Goal: Task Accomplishment & Management: Complete application form

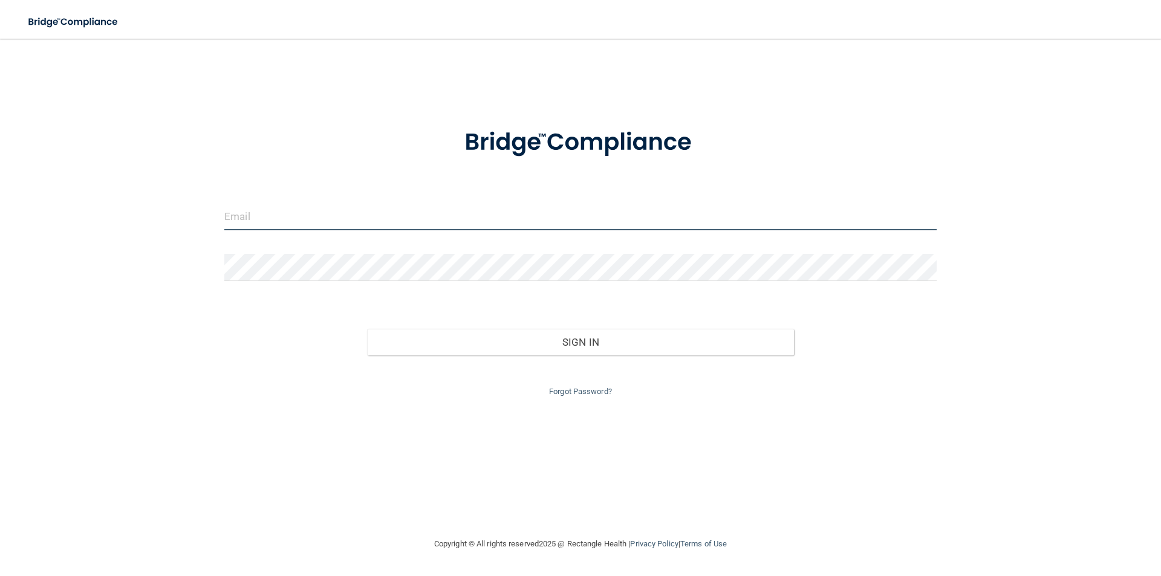
click at [301, 210] on input "email" at bounding box center [580, 216] width 712 height 27
type input "[PERSON_NAME][EMAIL_ADDRESS][PERSON_NAME][DOMAIN_NAME]"
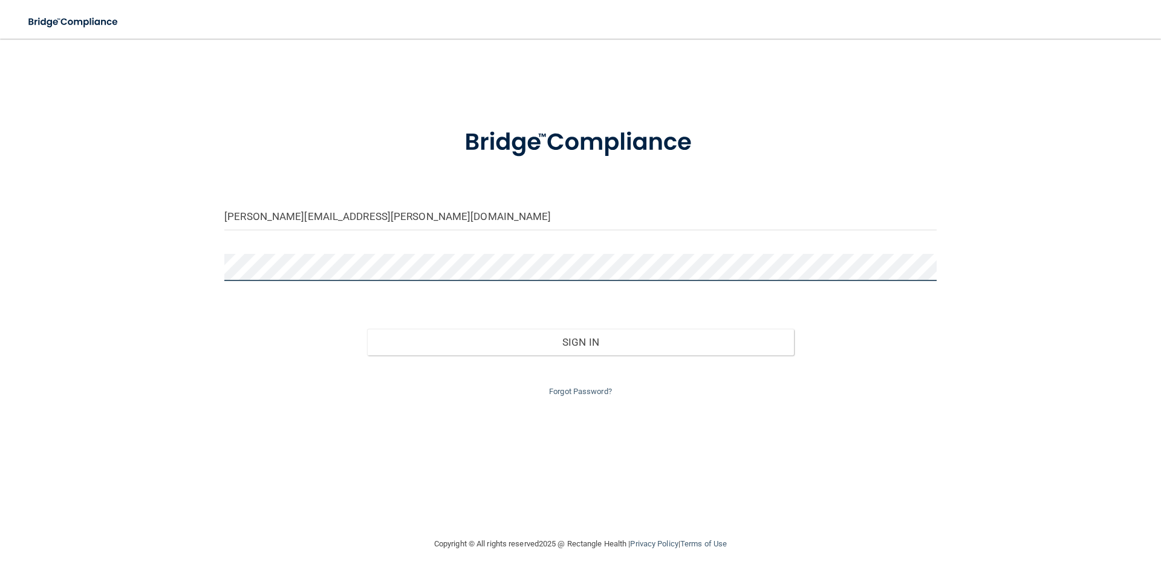
click at [367, 329] on button "Sign In" at bounding box center [581, 342] width 428 height 27
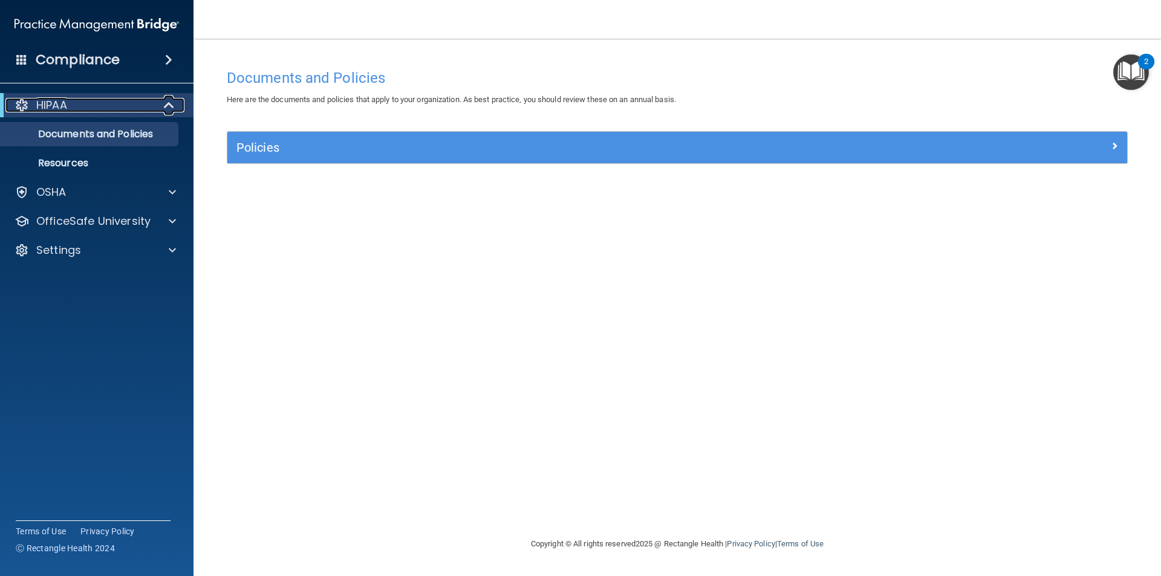
click at [157, 102] on div at bounding box center [170, 105] width 30 height 15
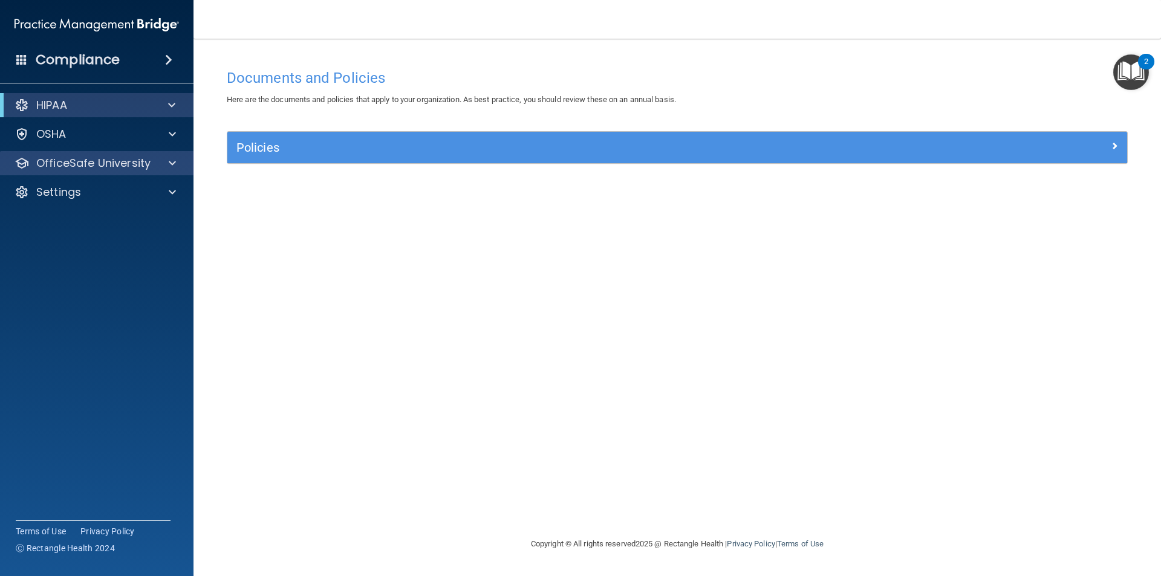
click at [146, 155] on div "OfficeSafe University" at bounding box center [97, 163] width 194 height 24
click at [163, 160] on div at bounding box center [170, 163] width 30 height 15
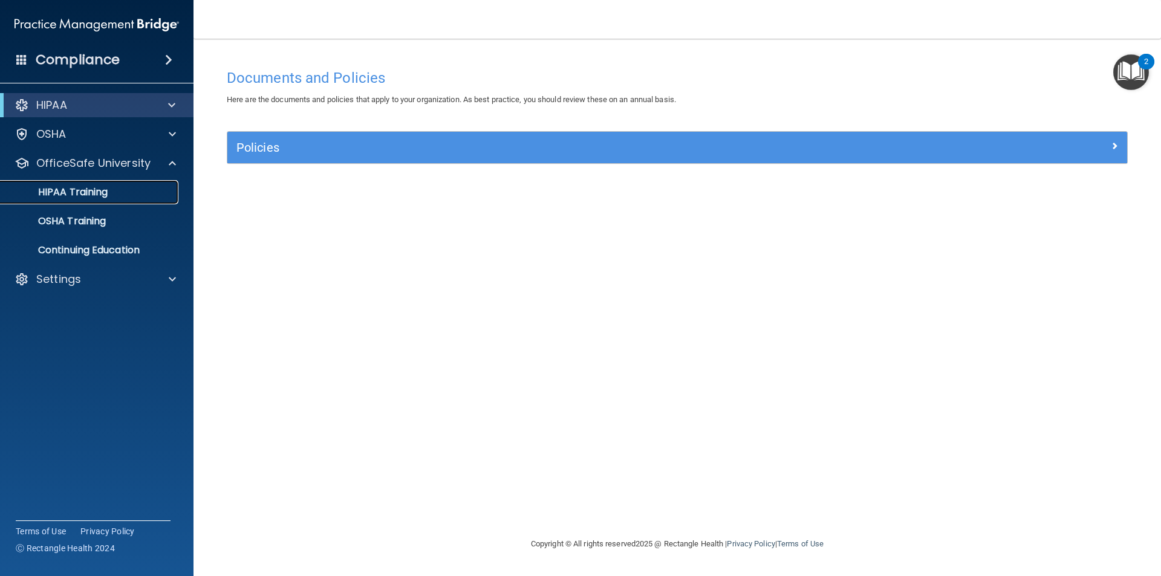
click at [65, 189] on p "HIPAA Training" at bounding box center [58, 192] width 100 height 12
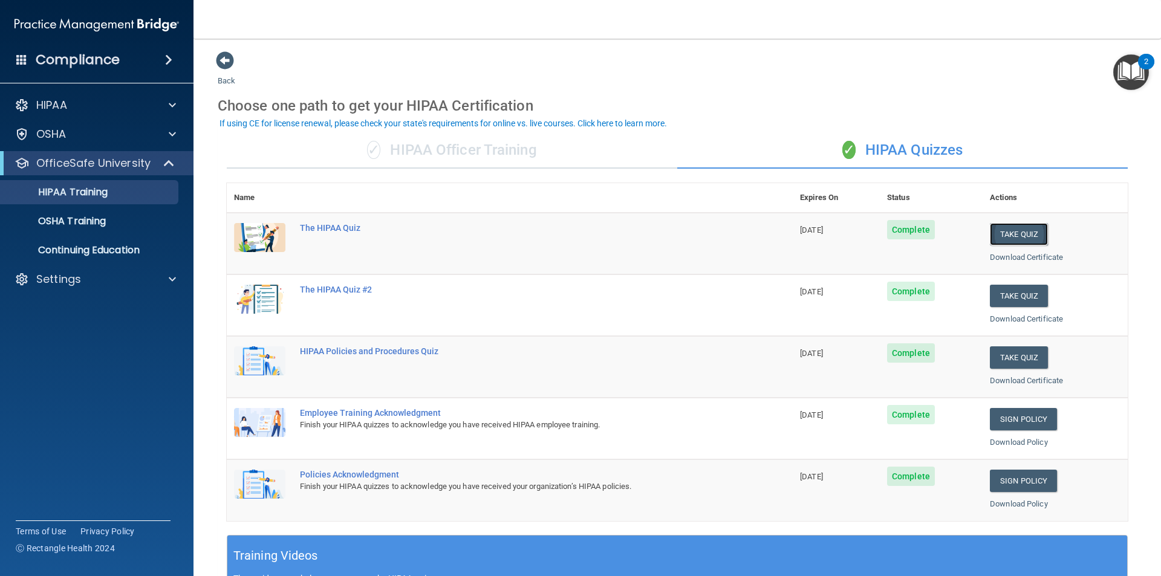
click at [1022, 236] on button "Take Quiz" at bounding box center [1019, 234] width 58 height 22
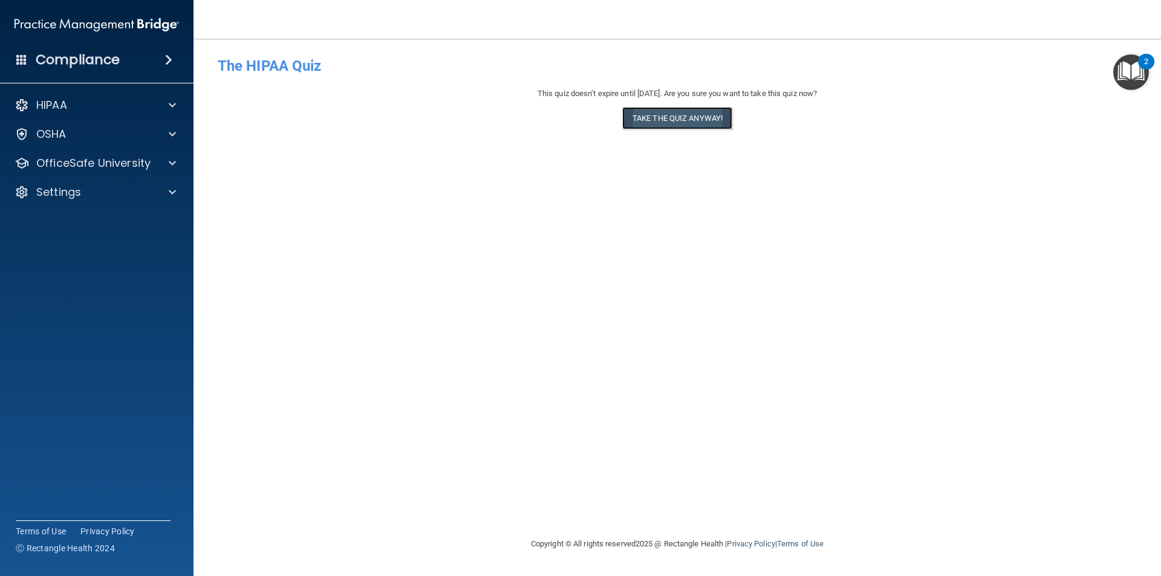
click at [680, 122] on button "Take the quiz anyway!" at bounding box center [677, 118] width 110 height 22
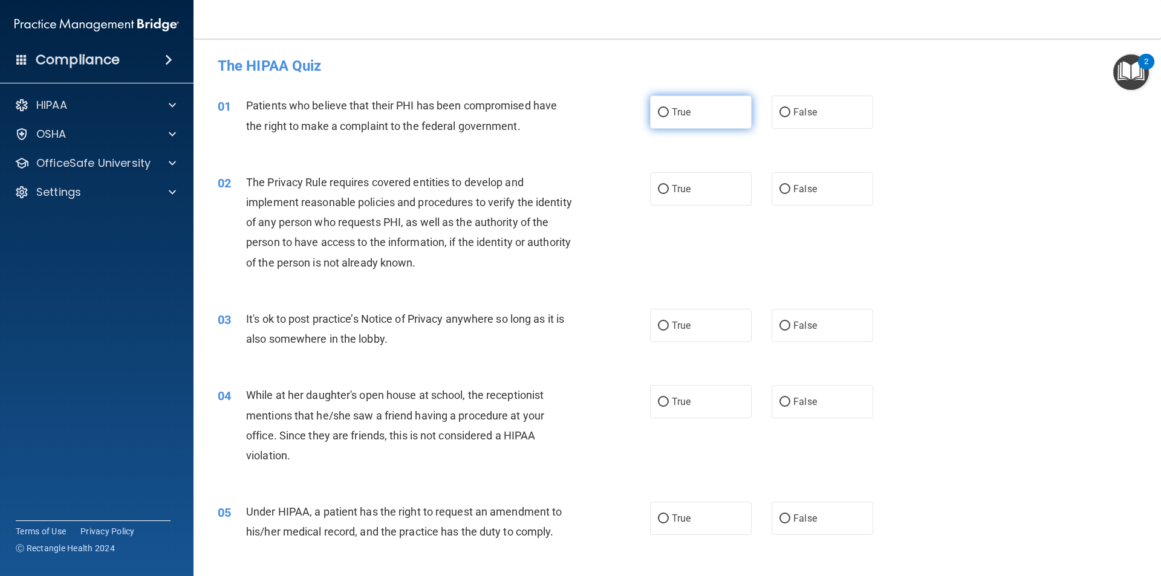
click at [689, 101] on label "True" at bounding box center [701, 112] width 102 height 33
click at [669, 108] on input "True" at bounding box center [663, 112] width 11 height 9
radio input "true"
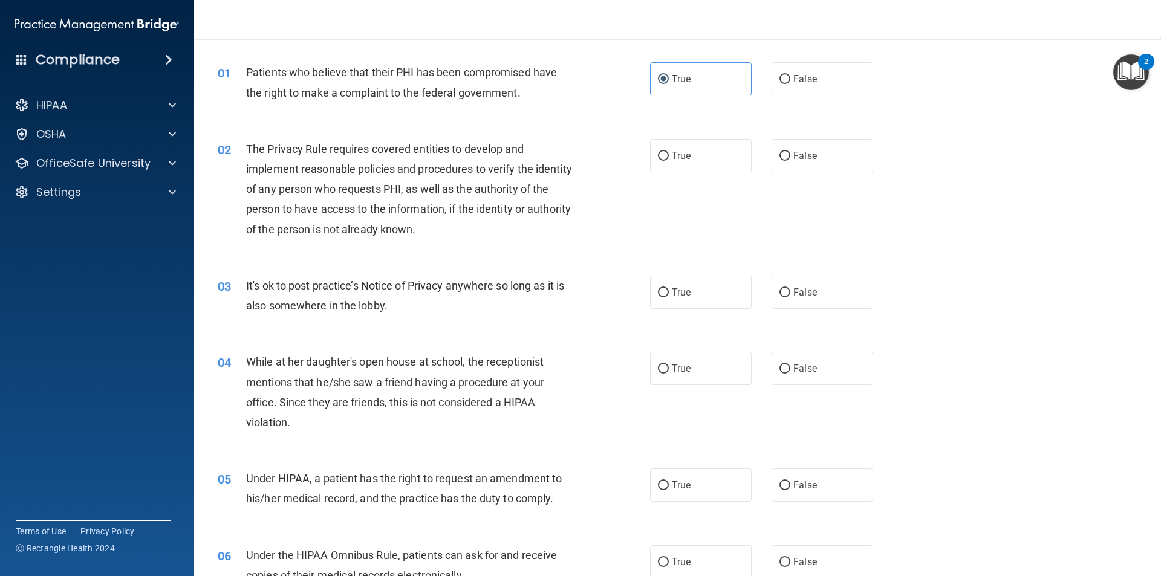
scroll to position [60, 0]
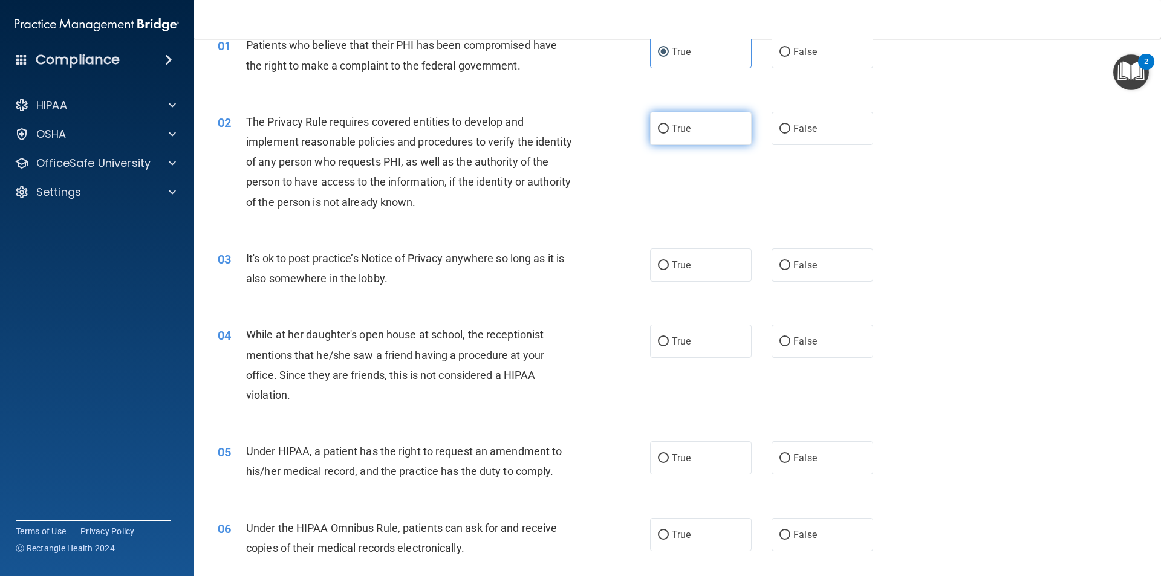
click at [689, 125] on label "True" at bounding box center [701, 128] width 102 height 33
click at [669, 125] on input "True" at bounding box center [663, 129] width 11 height 9
radio input "true"
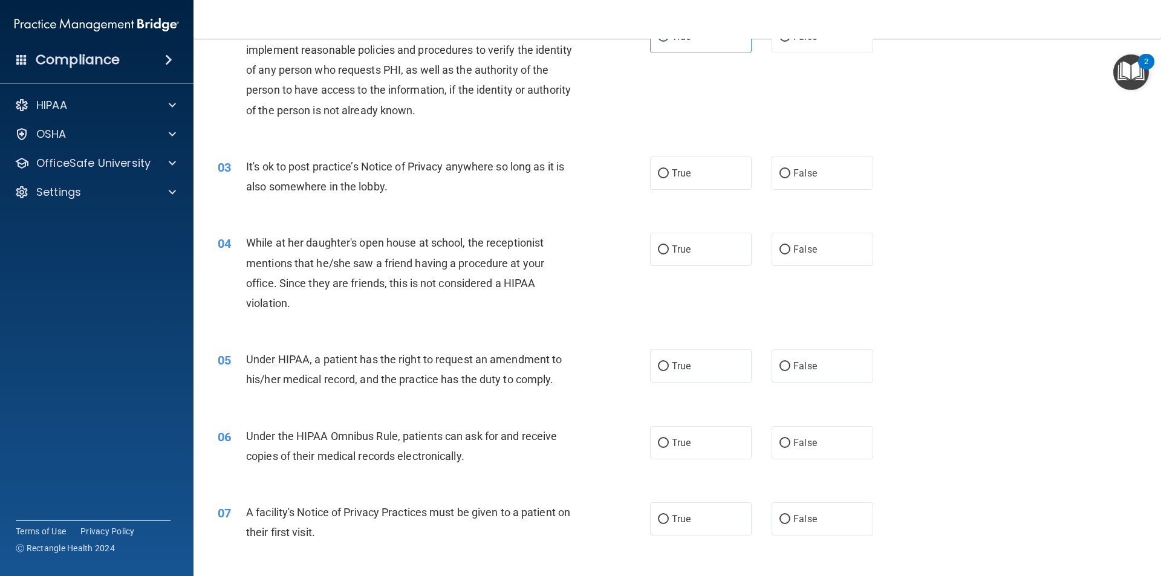
scroll to position [181, 0]
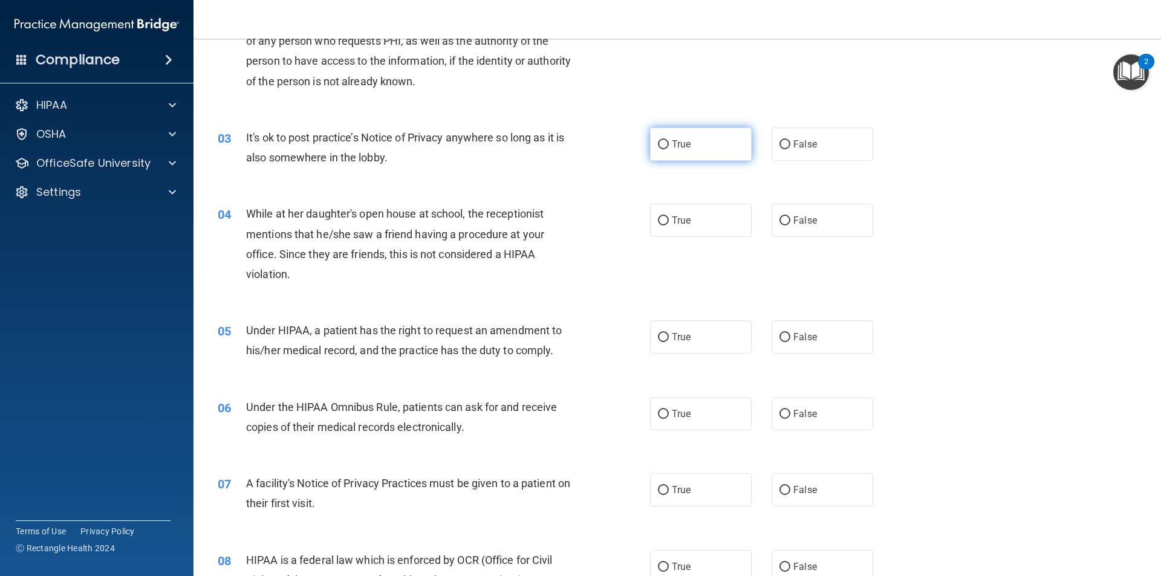
click at [714, 143] on label "True" at bounding box center [701, 144] width 102 height 33
click at [669, 143] on input "True" at bounding box center [663, 144] width 11 height 9
radio input "true"
click at [817, 220] on label "False" at bounding box center [823, 220] width 102 height 33
click at [790, 220] on input "False" at bounding box center [785, 221] width 11 height 9
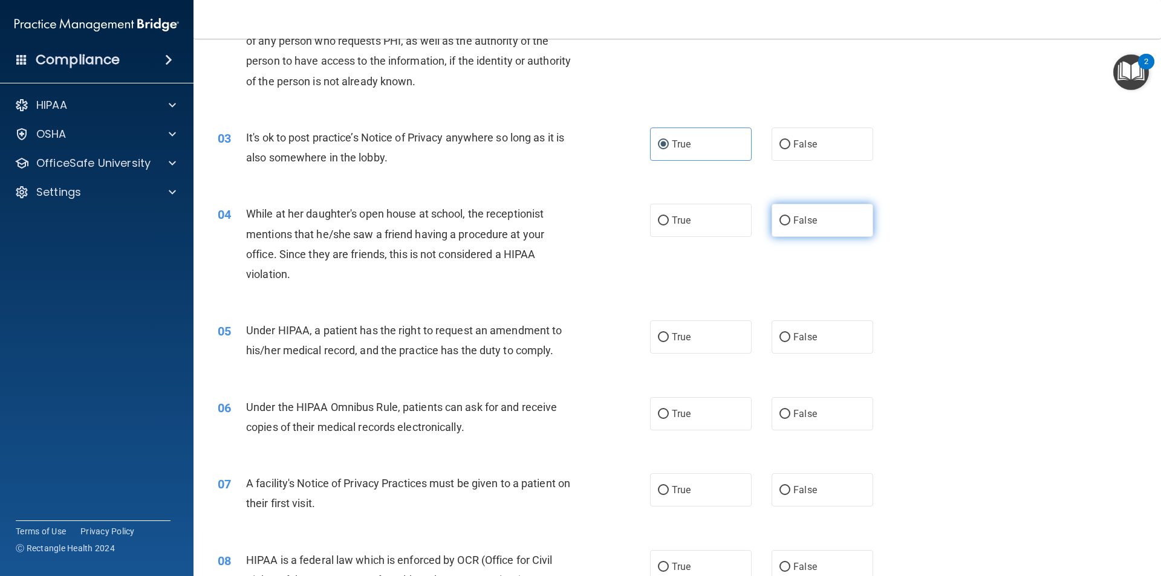
radio input "true"
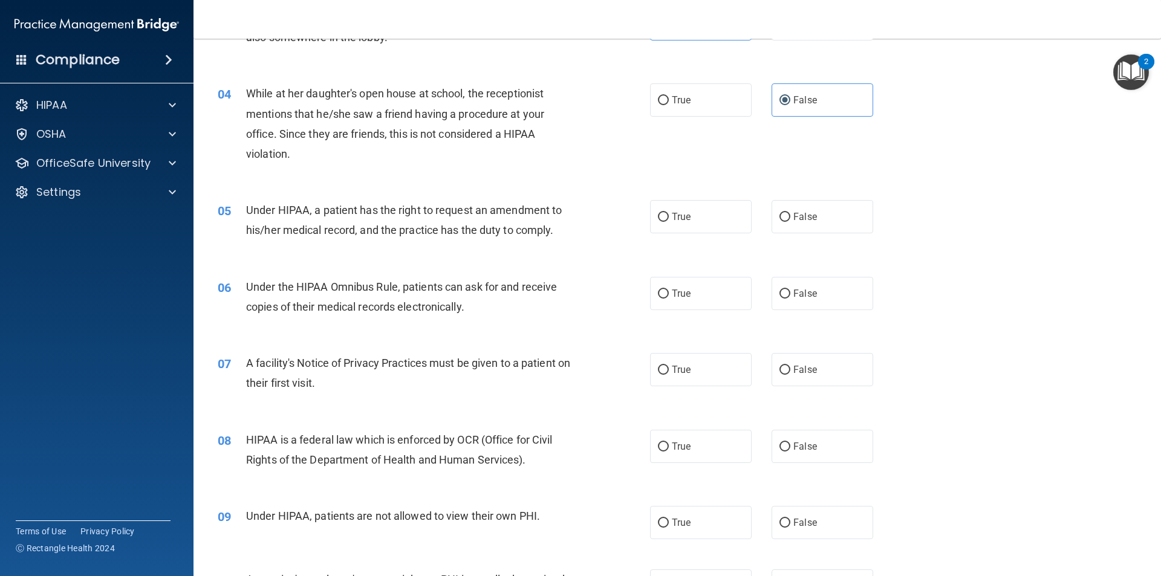
scroll to position [302, 0]
click at [822, 218] on label "False" at bounding box center [823, 216] width 102 height 33
click at [790, 218] on input "False" at bounding box center [785, 216] width 11 height 9
radio input "true"
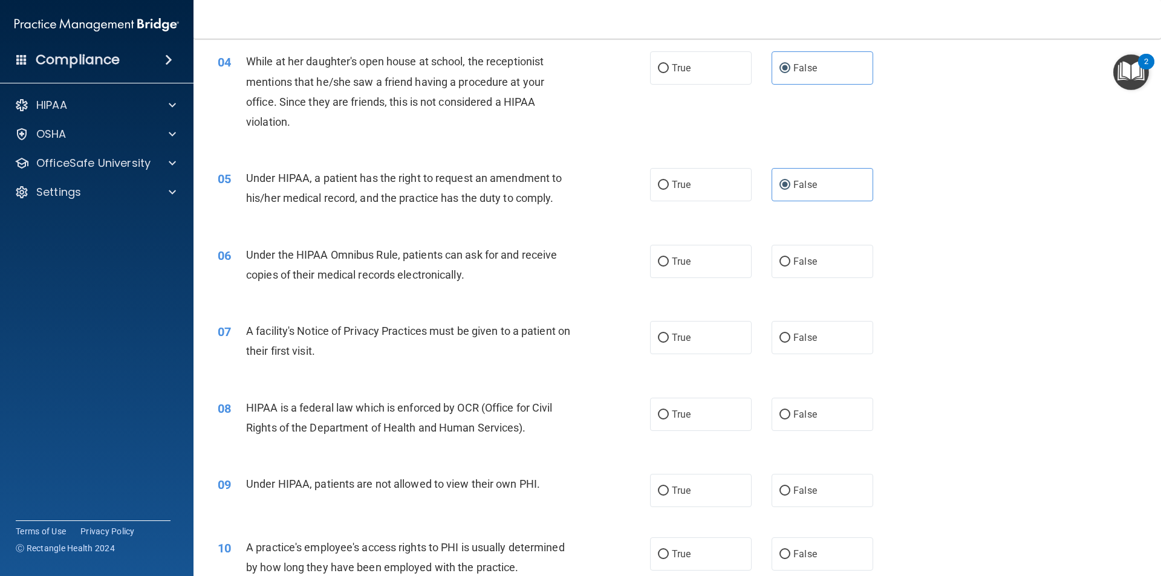
scroll to position [363, 0]
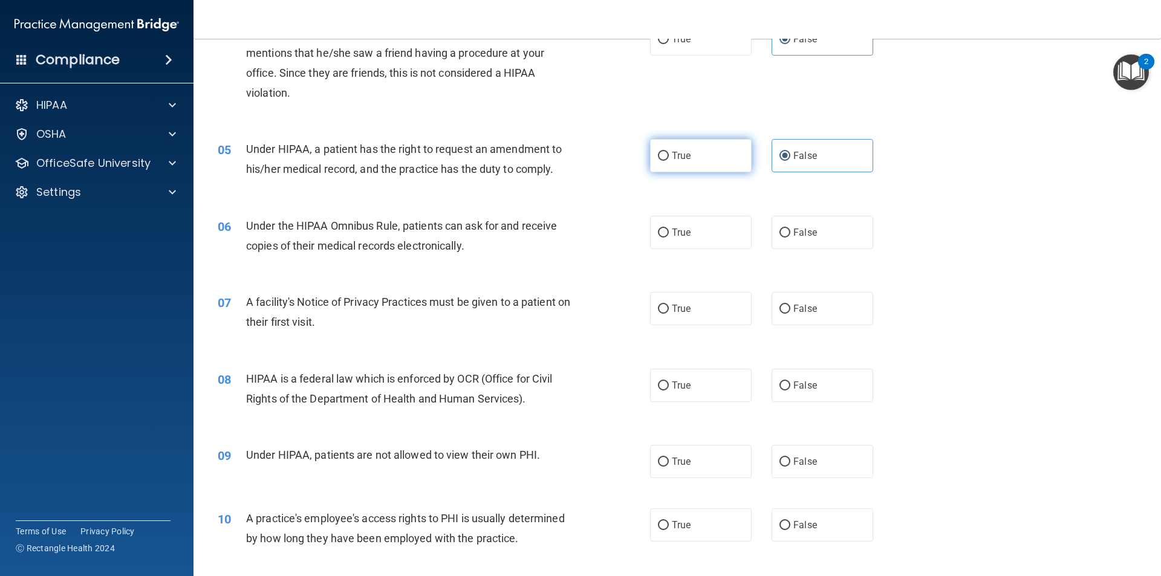
click at [664, 160] on input "True" at bounding box center [663, 156] width 11 height 9
radio input "true"
radio input "false"
click at [697, 237] on label "True" at bounding box center [701, 232] width 102 height 33
click at [669, 237] on input "True" at bounding box center [663, 233] width 11 height 9
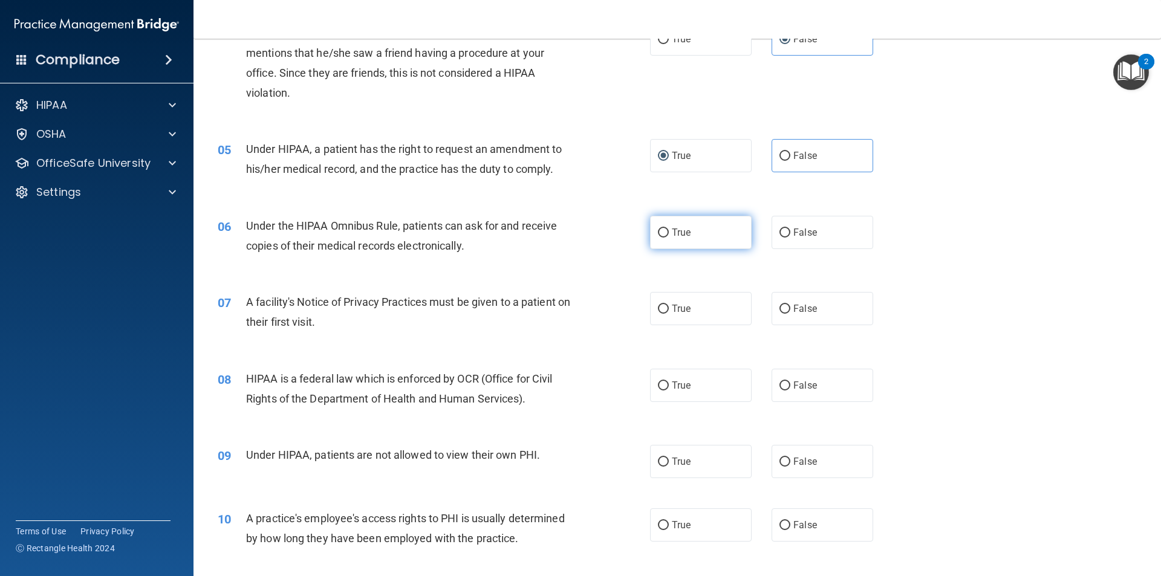
radio input "true"
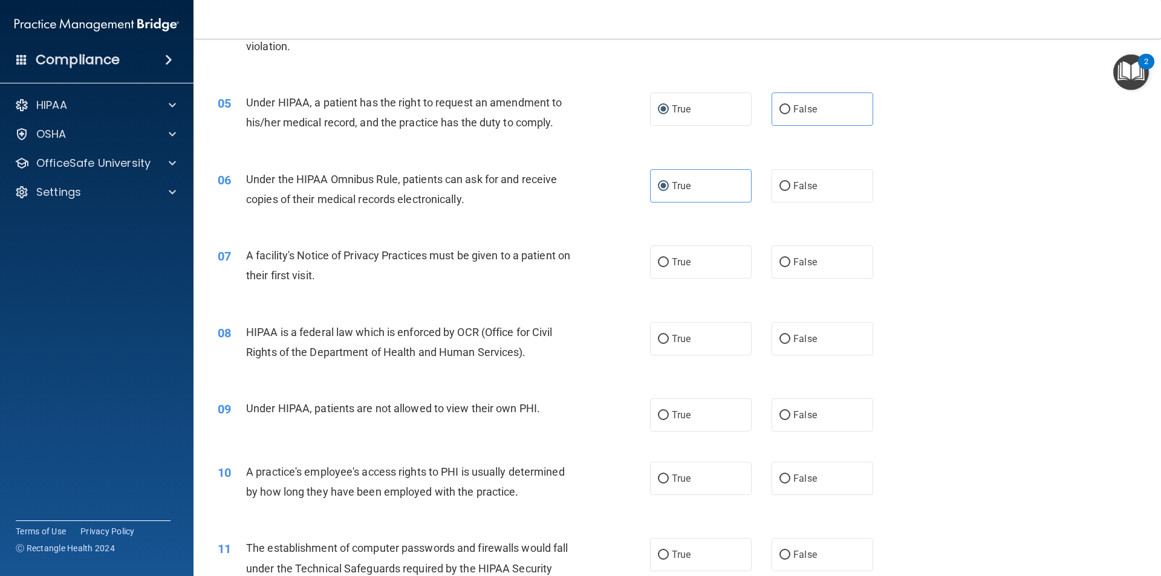
scroll to position [484, 0]
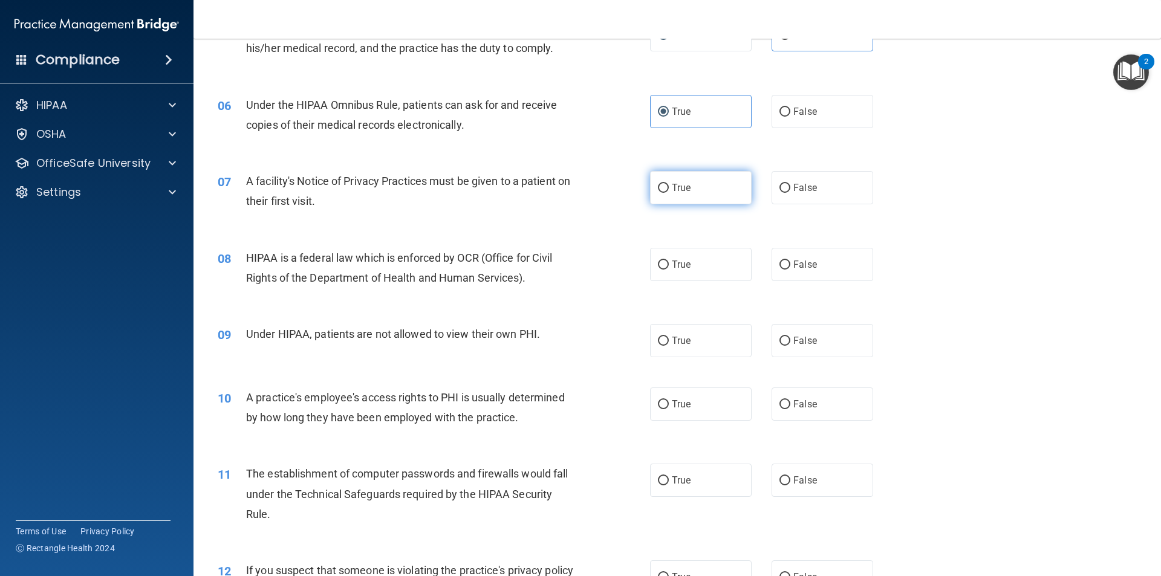
click at [746, 173] on label "True" at bounding box center [701, 187] width 102 height 33
click at [669, 184] on input "True" at bounding box center [663, 188] width 11 height 9
radio input "true"
click at [812, 261] on label "False" at bounding box center [823, 264] width 102 height 33
click at [790, 261] on input "False" at bounding box center [785, 265] width 11 height 9
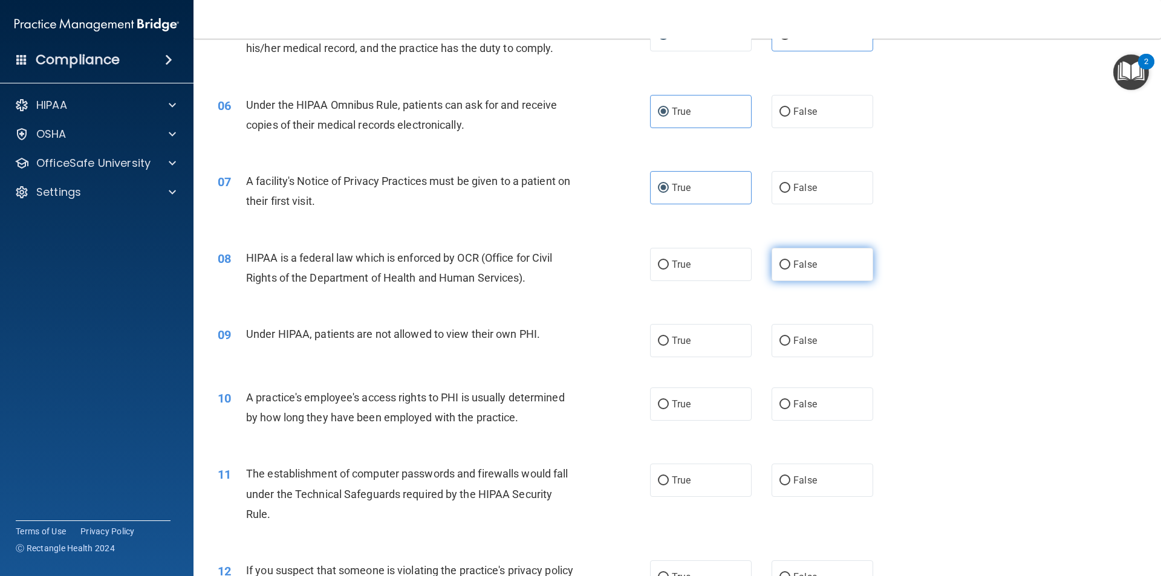
radio input "true"
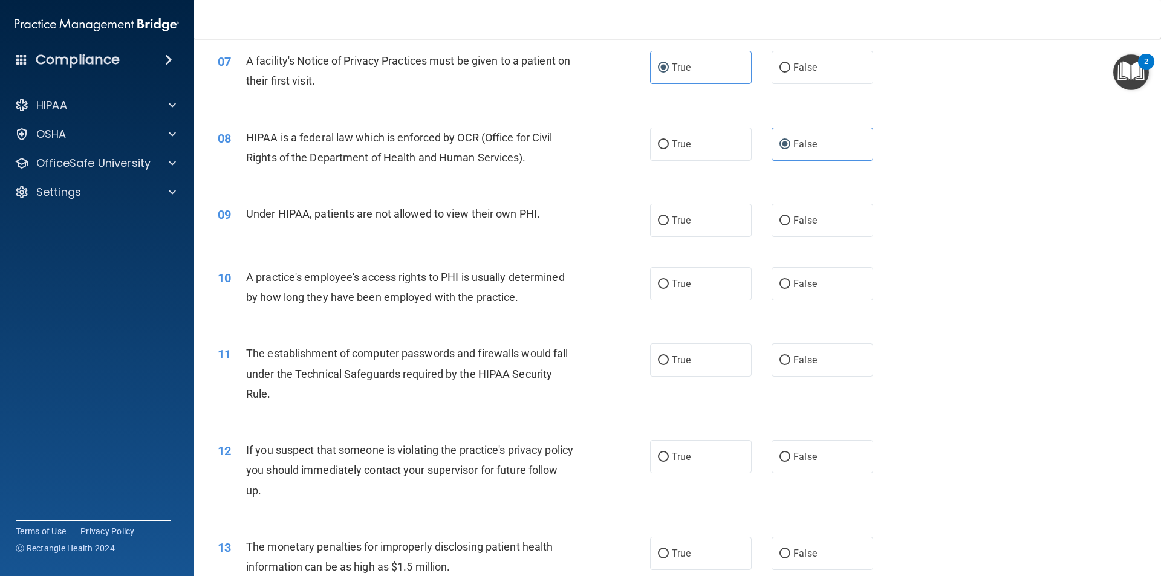
scroll to position [605, 0]
click at [819, 221] on label "False" at bounding box center [823, 219] width 102 height 33
click at [790, 221] on input "False" at bounding box center [785, 220] width 11 height 9
radio input "true"
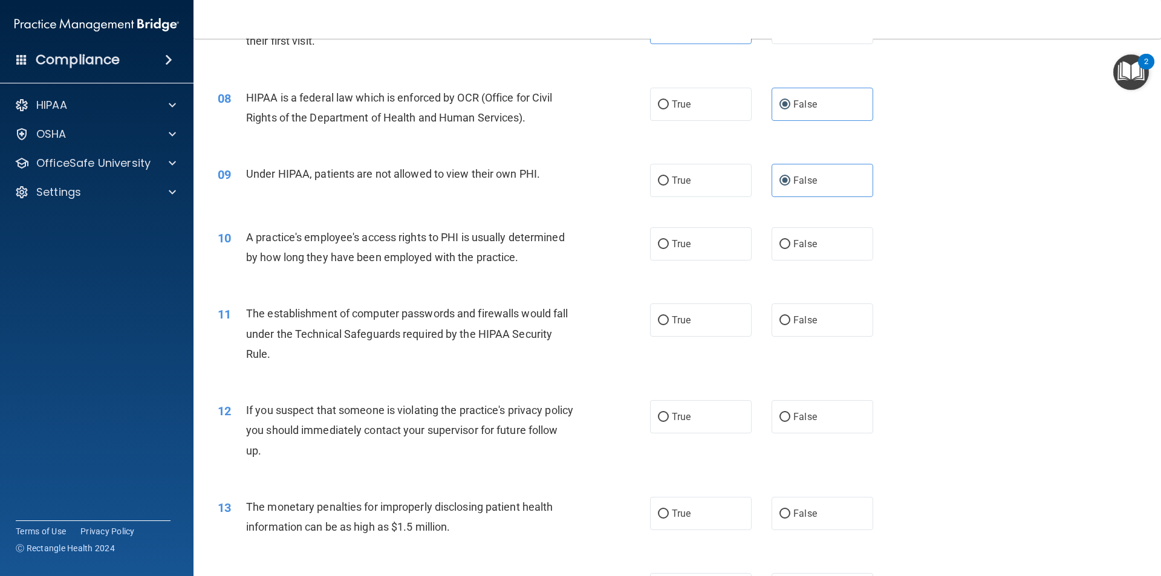
scroll to position [665, 0]
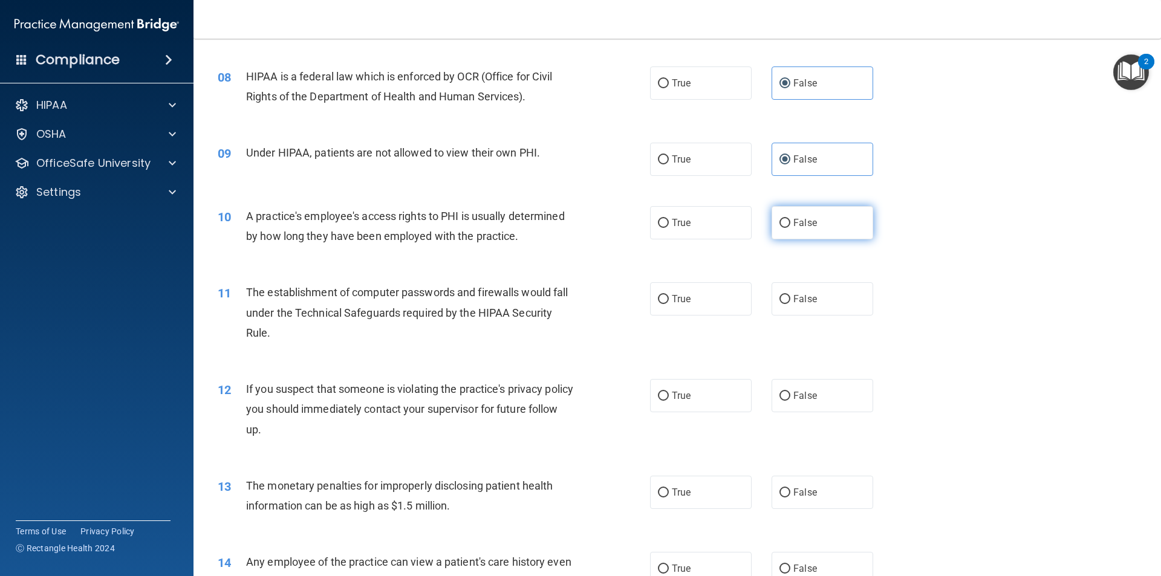
click at [832, 226] on label "False" at bounding box center [823, 222] width 102 height 33
click at [790, 226] on input "False" at bounding box center [785, 223] width 11 height 9
radio input "true"
click at [708, 232] on label "True" at bounding box center [701, 222] width 102 height 33
click at [669, 228] on input "True" at bounding box center [663, 223] width 11 height 9
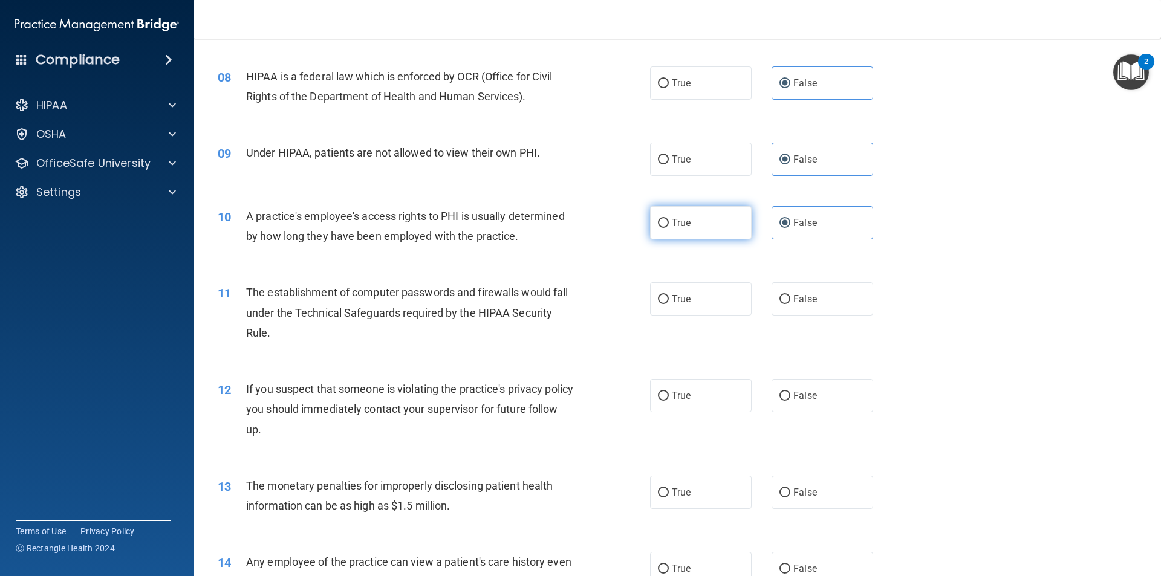
radio input "true"
radio input "false"
click at [677, 304] on span "True" at bounding box center [681, 298] width 19 height 11
click at [669, 304] on input "True" at bounding box center [663, 299] width 11 height 9
radio input "true"
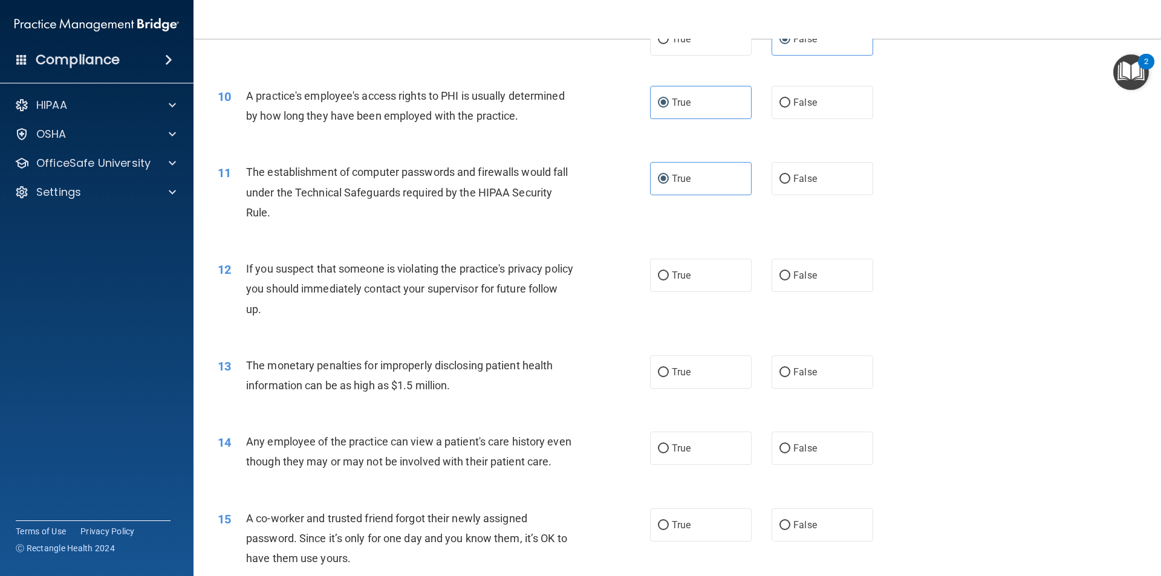
scroll to position [786, 0]
click at [699, 281] on label "True" at bounding box center [701, 274] width 102 height 33
click at [669, 280] on input "True" at bounding box center [663, 275] width 11 height 9
radio input "true"
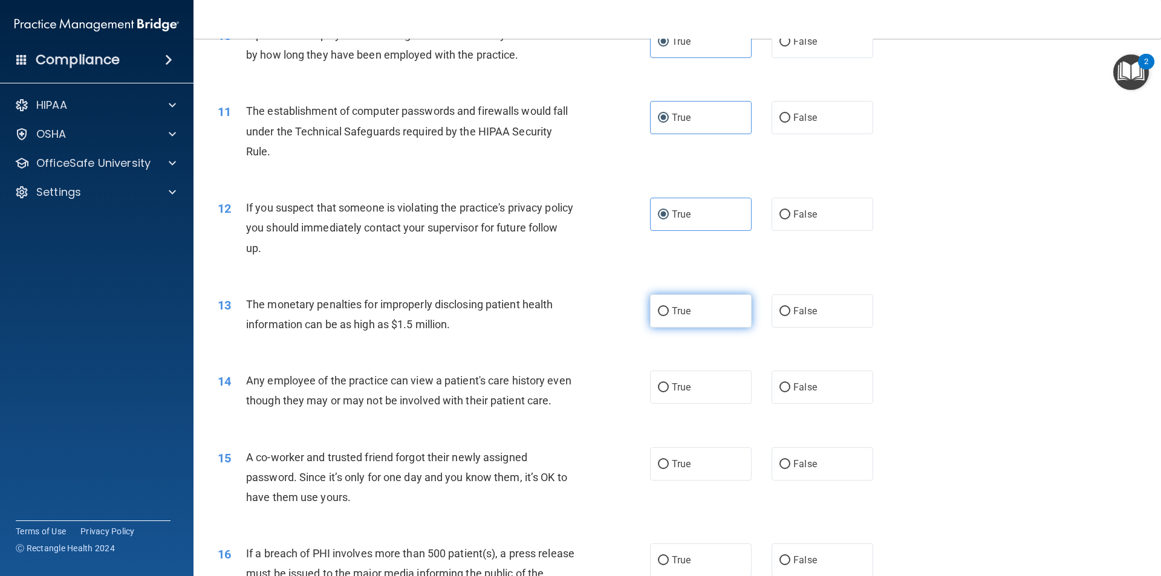
click at [689, 308] on label "True" at bounding box center [701, 311] width 102 height 33
click at [669, 308] on input "True" at bounding box center [663, 311] width 11 height 9
radio input "true"
click at [772, 307] on label "False" at bounding box center [823, 311] width 102 height 33
click at [780, 307] on input "False" at bounding box center [785, 311] width 11 height 9
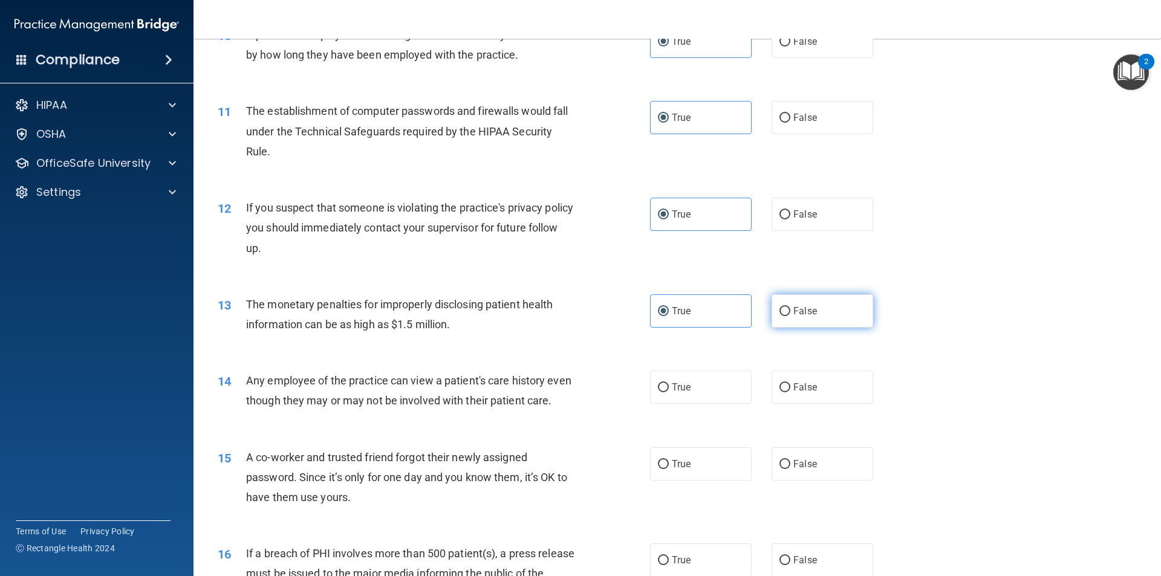
radio input "true"
radio input "false"
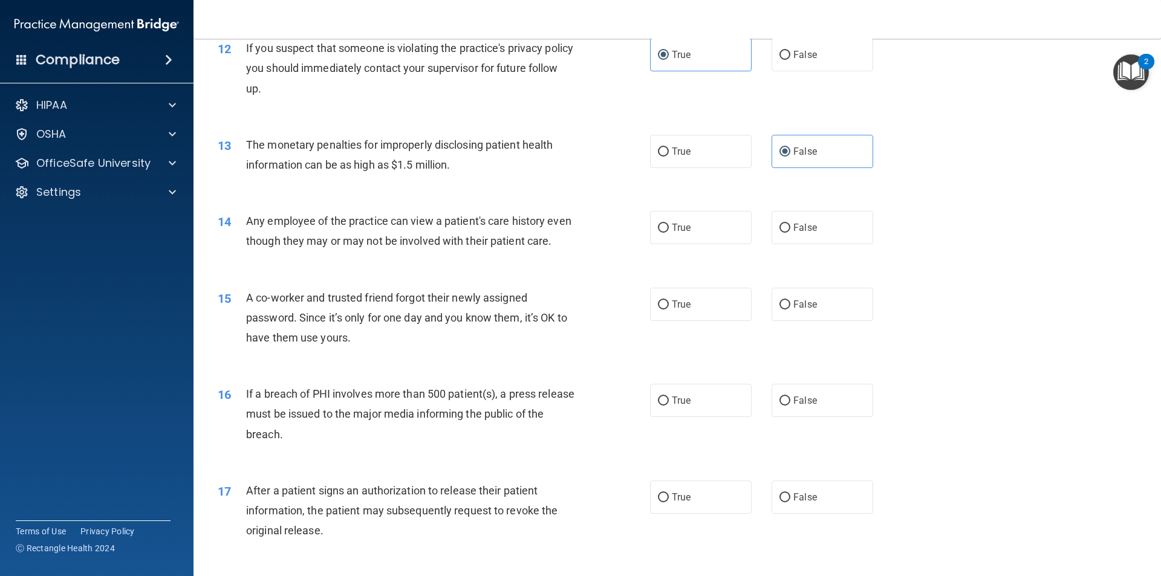
scroll to position [1028, 0]
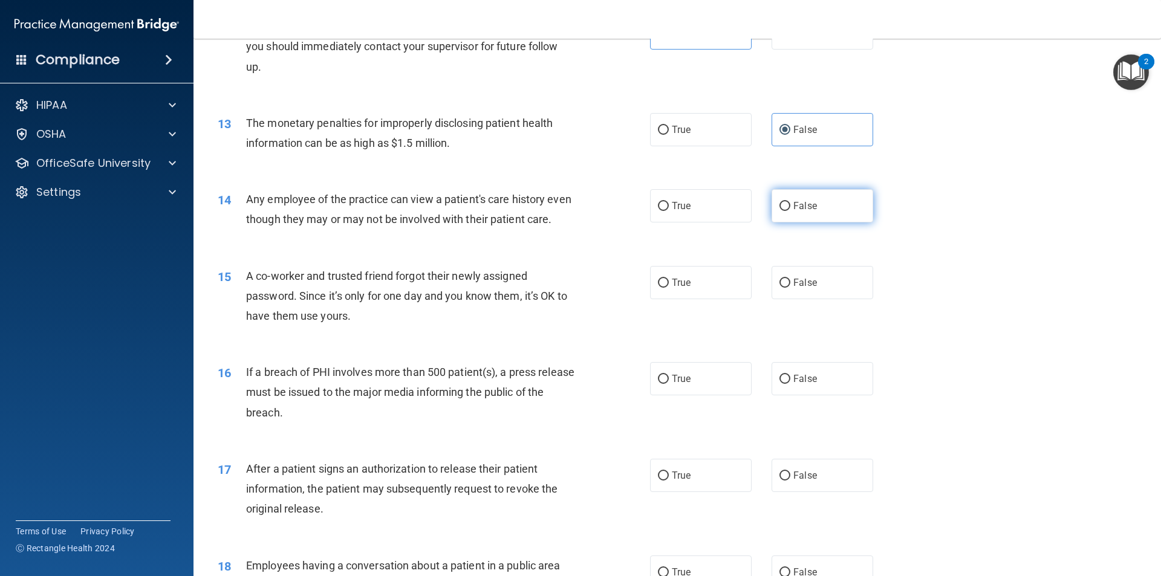
click at [800, 213] on label "False" at bounding box center [823, 205] width 102 height 33
click at [790, 211] on input "False" at bounding box center [785, 206] width 11 height 9
radio input "true"
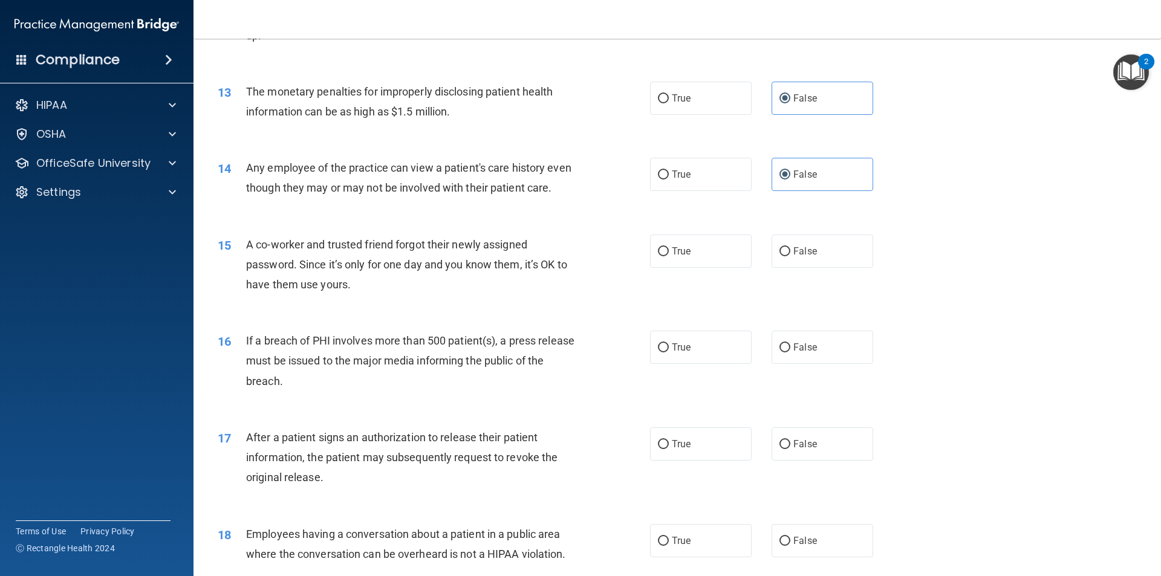
scroll to position [1089, 0]
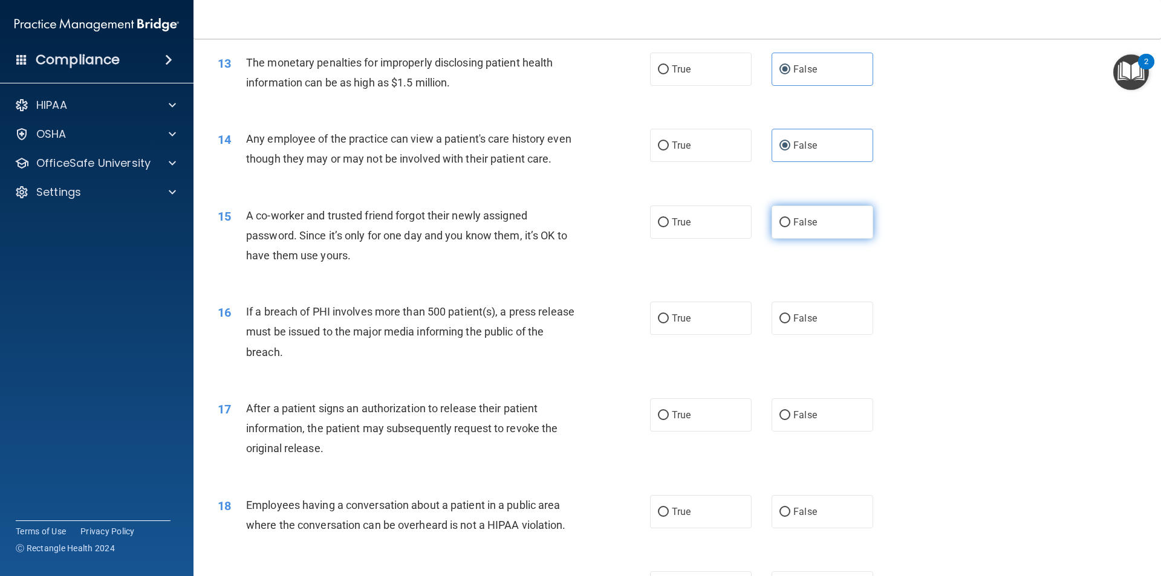
click at [821, 239] on label "False" at bounding box center [823, 222] width 102 height 33
click at [790, 227] on input "False" at bounding box center [785, 222] width 11 height 9
radio input "true"
click at [705, 151] on label "True" at bounding box center [701, 145] width 102 height 33
click at [669, 151] on input "True" at bounding box center [663, 146] width 11 height 9
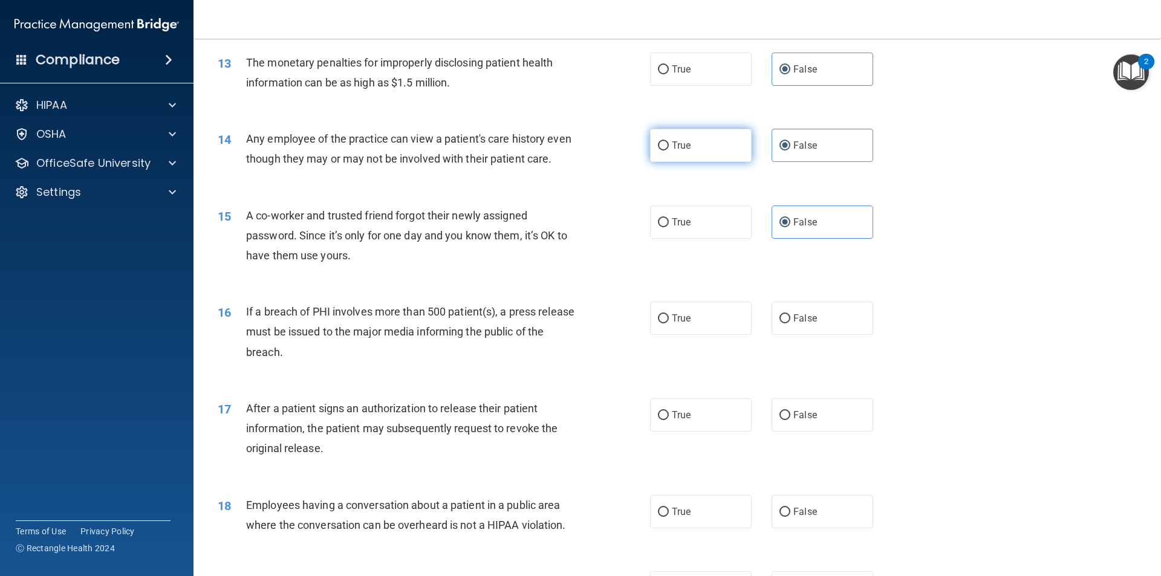
radio input "true"
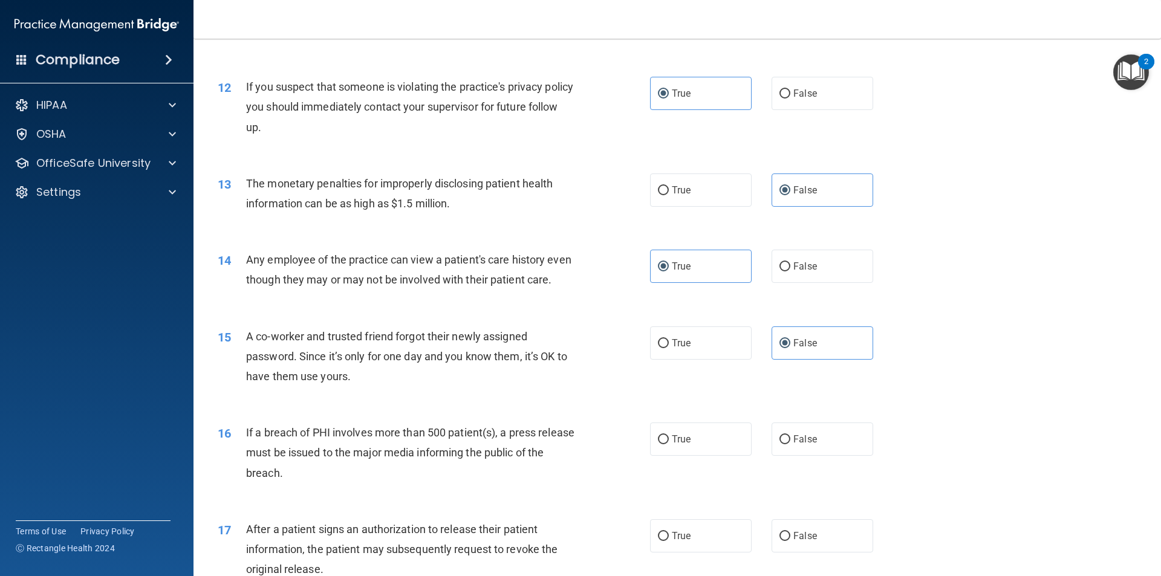
scroll to position [1028, 0]
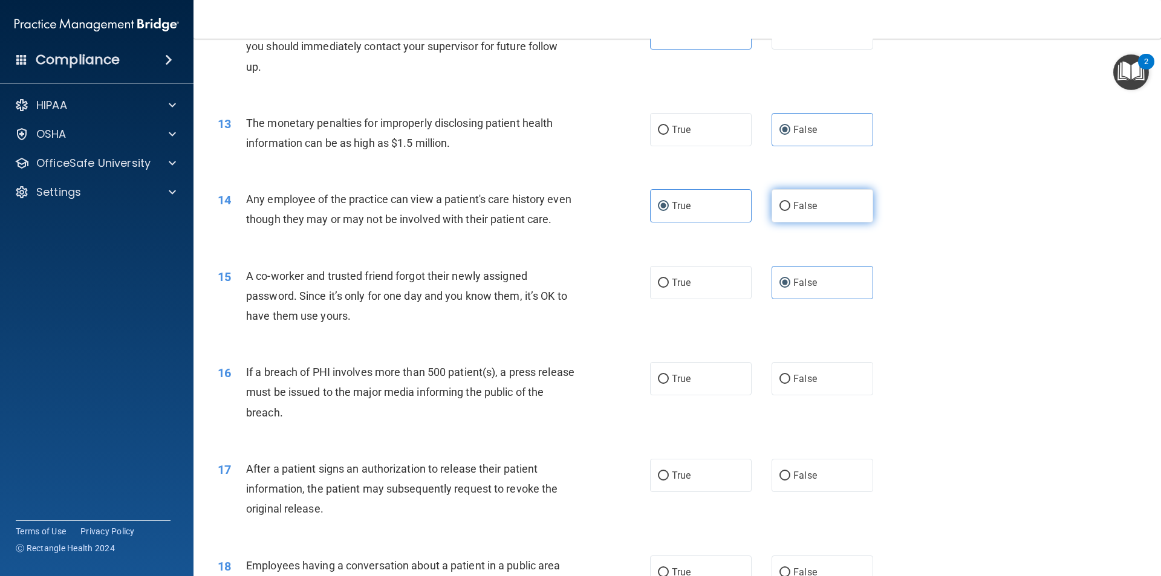
click at [804, 207] on span "False" at bounding box center [805, 205] width 24 height 11
click at [790, 207] on input "False" at bounding box center [785, 206] width 11 height 9
radio input "true"
radio input "false"
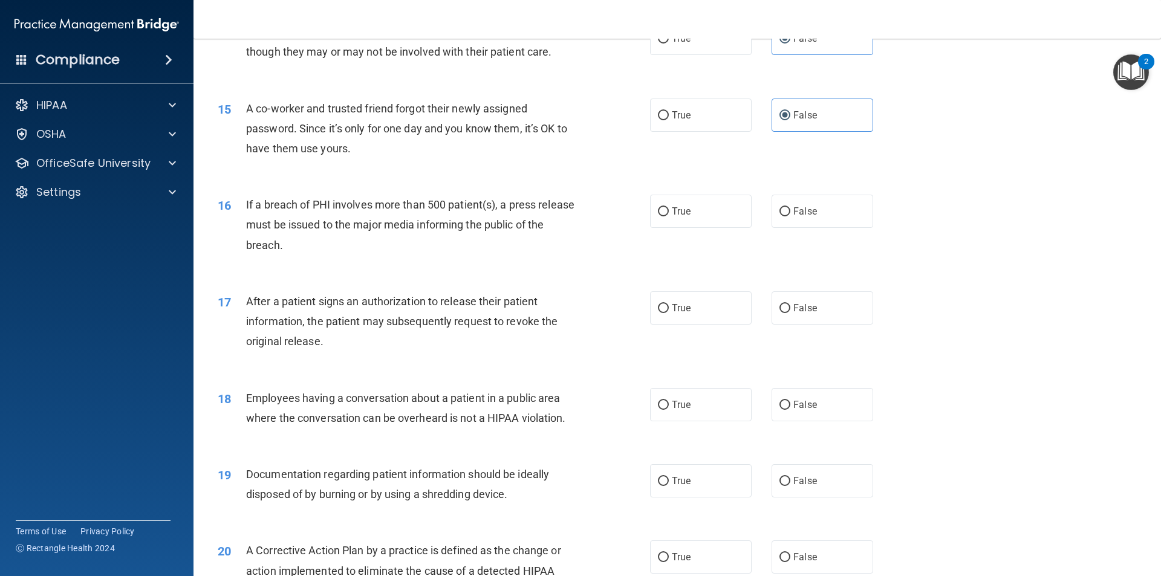
scroll to position [1210, 0]
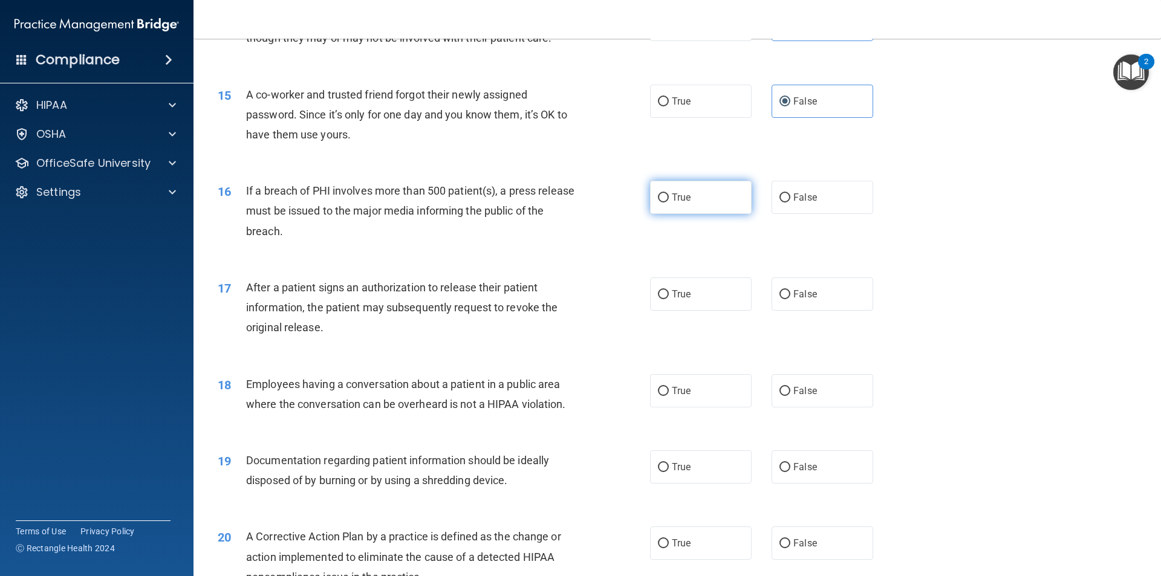
click at [662, 203] on input "True" at bounding box center [663, 198] width 11 height 9
radio input "true"
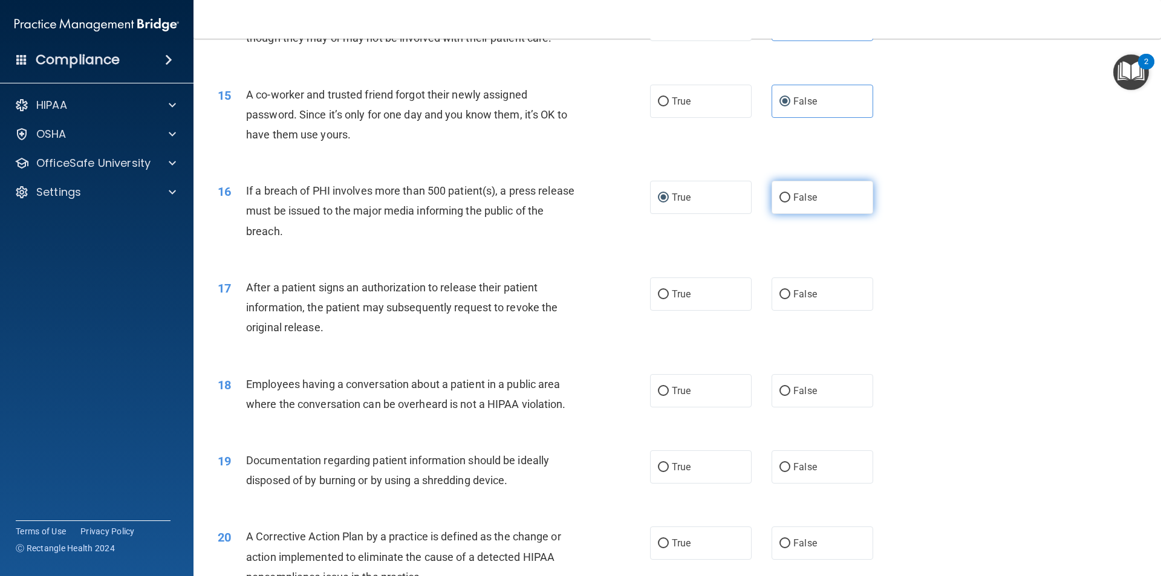
click at [824, 209] on label "False" at bounding box center [823, 197] width 102 height 33
click at [790, 203] on input "False" at bounding box center [785, 198] width 11 height 9
radio input "true"
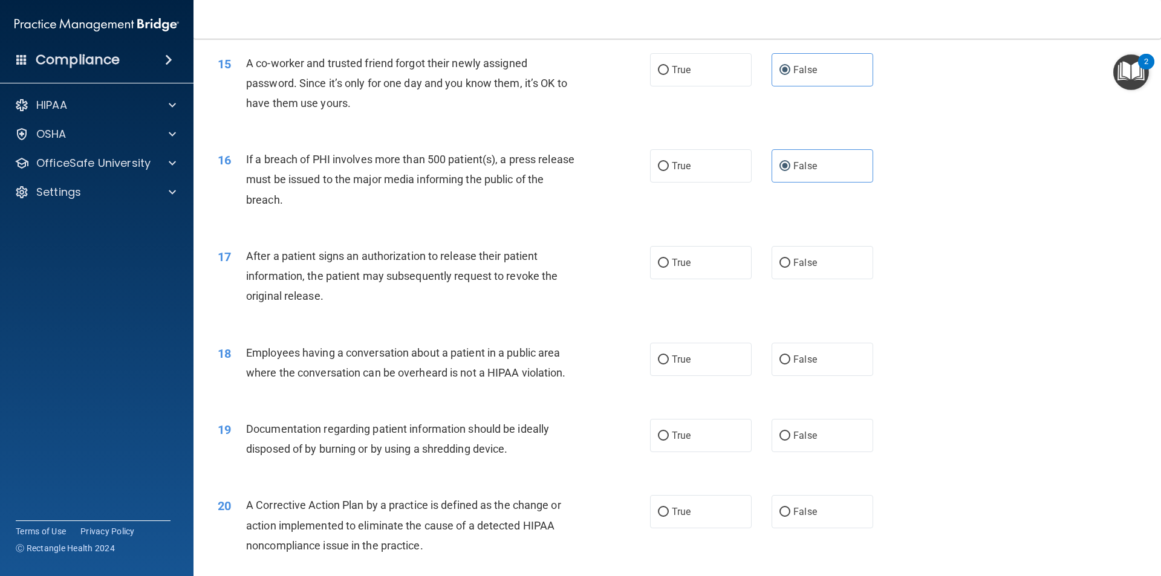
scroll to position [1270, 0]
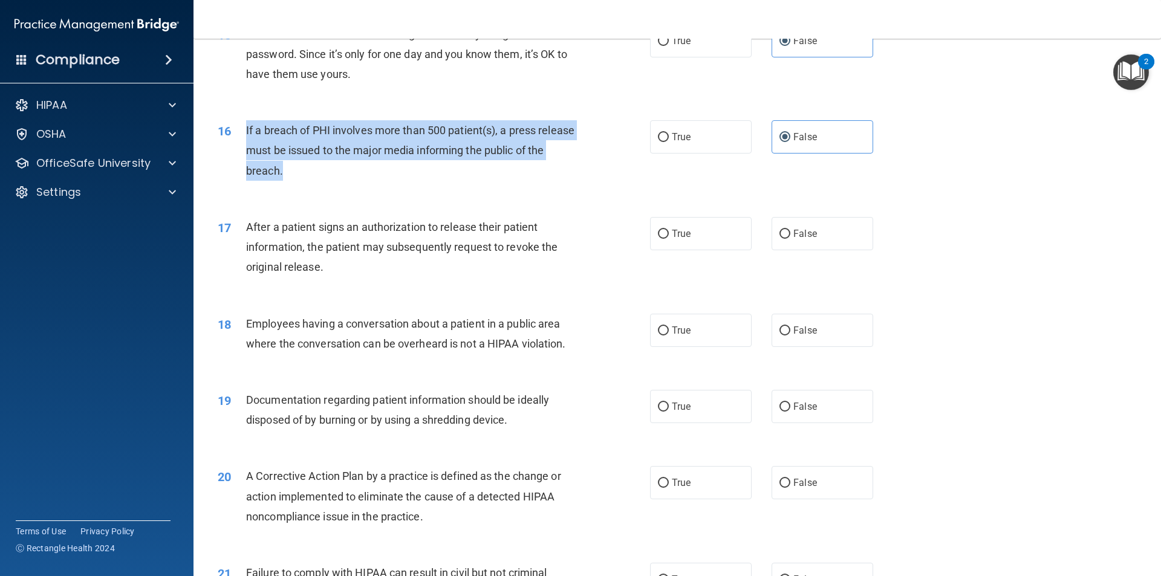
drag, startPoint x: 247, startPoint y: 150, endPoint x: 313, endPoint y: 186, distance: 75.8
click at [313, 181] on div "If a breach of PHI involves more than 500 patient(s), a press release must be i…" at bounding box center [415, 150] width 338 height 60
copy span "If a breach of PHI involves more than 500 patient(s), a press release must be i…"
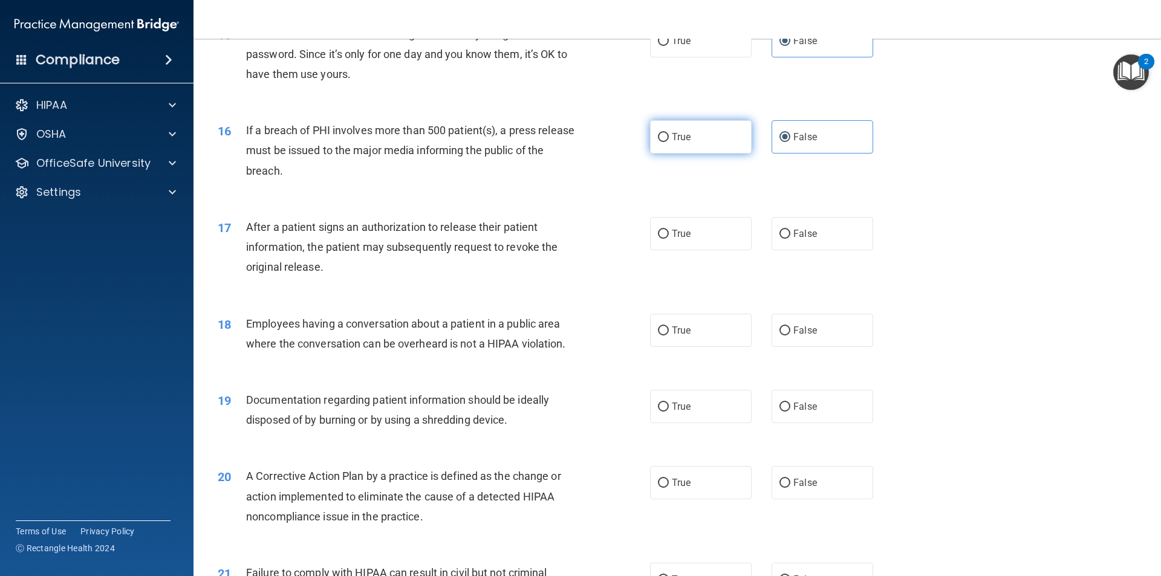
click at [677, 143] on span "True" at bounding box center [681, 136] width 19 height 11
click at [669, 142] on input "True" at bounding box center [663, 137] width 11 height 9
radio input "true"
radio input "false"
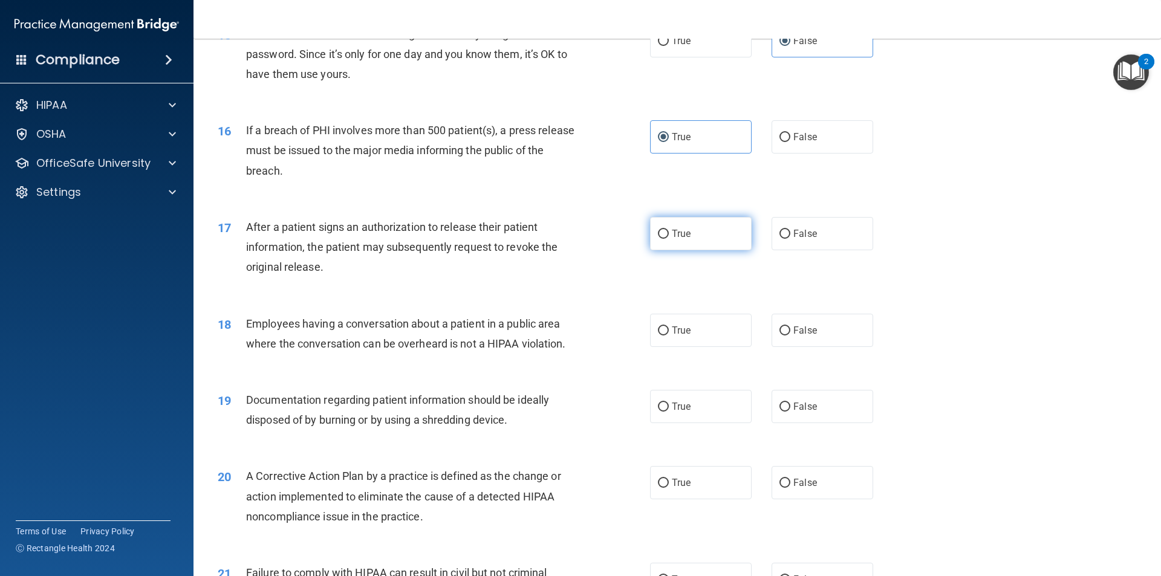
click at [685, 239] on span "True" at bounding box center [681, 233] width 19 height 11
click at [669, 239] on input "True" at bounding box center [663, 234] width 11 height 9
radio input "true"
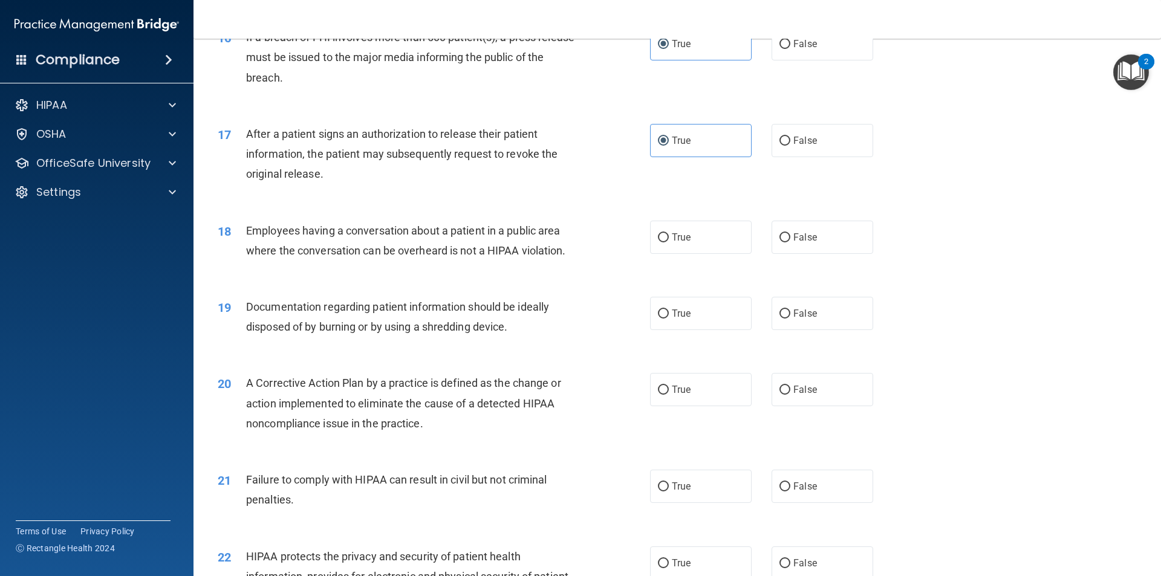
scroll to position [1391, 0]
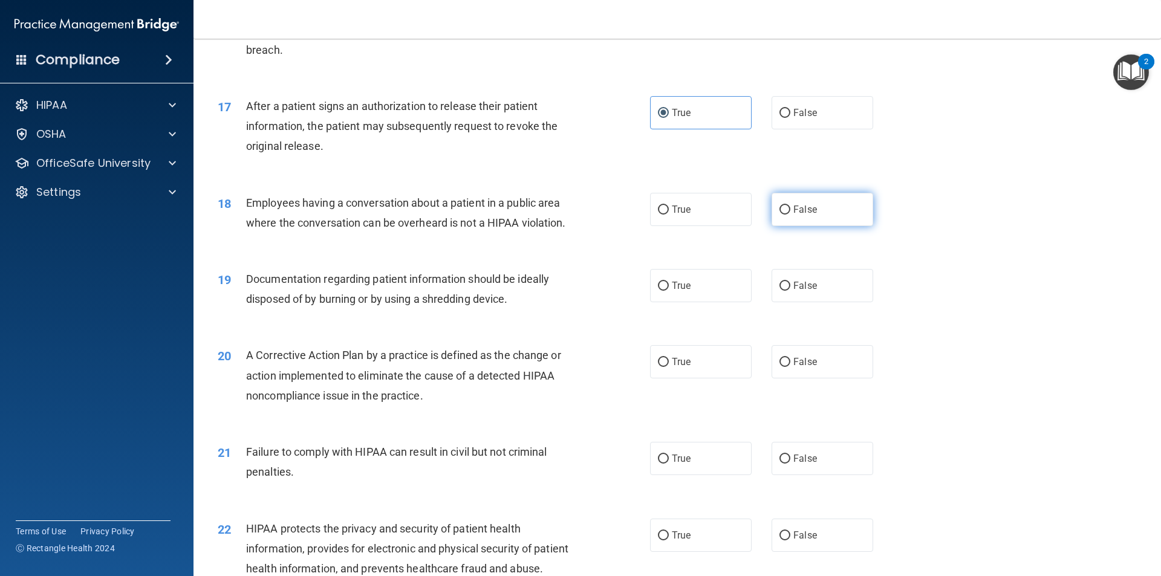
click at [800, 221] on label "False" at bounding box center [823, 209] width 102 height 33
click at [790, 215] on input "False" at bounding box center [785, 210] width 11 height 9
radio input "true"
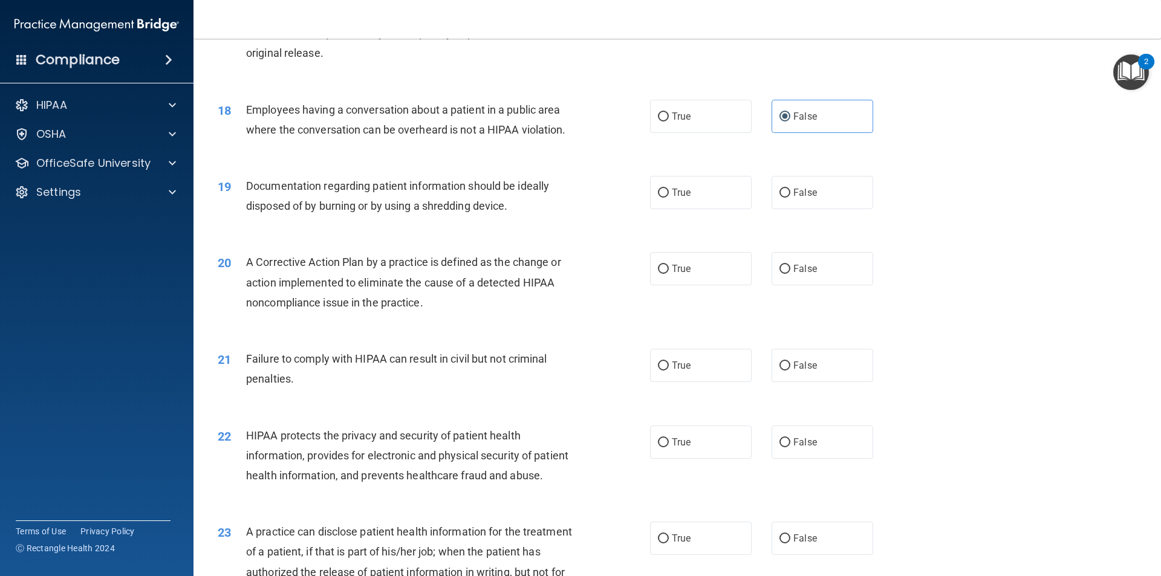
scroll to position [1512, 0]
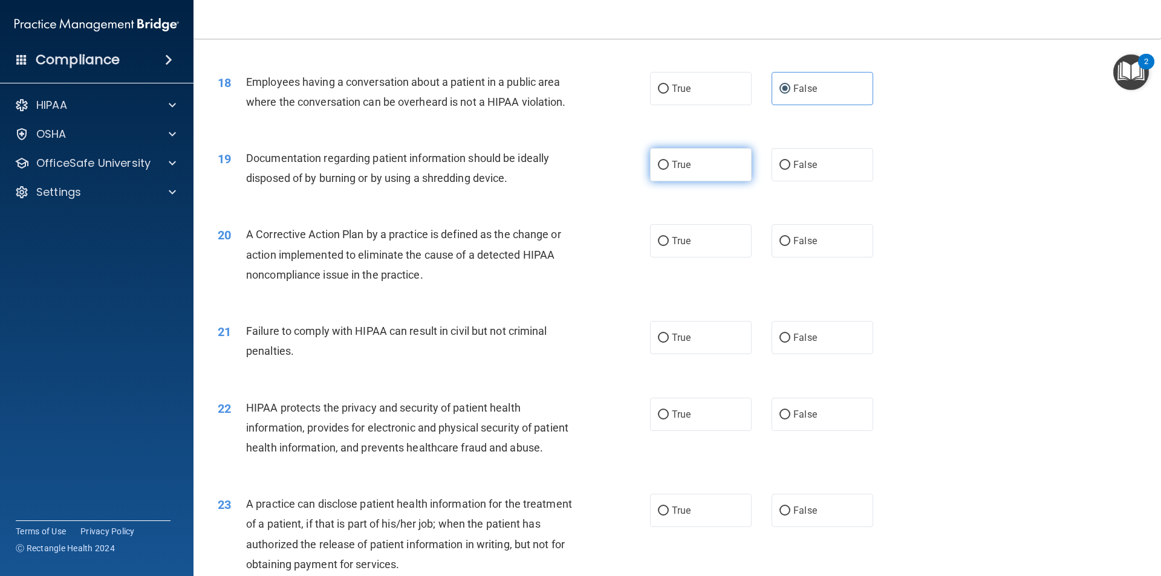
click at [659, 181] on label "True" at bounding box center [701, 164] width 102 height 33
click at [659, 170] on input "True" at bounding box center [663, 165] width 11 height 9
radio input "true"
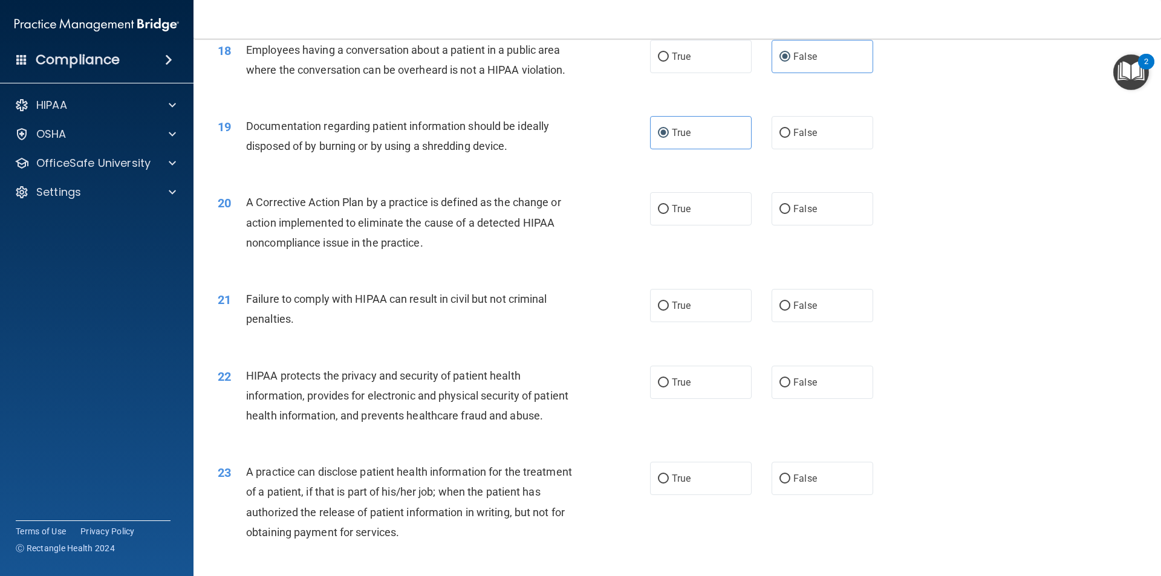
scroll to position [1572, 0]
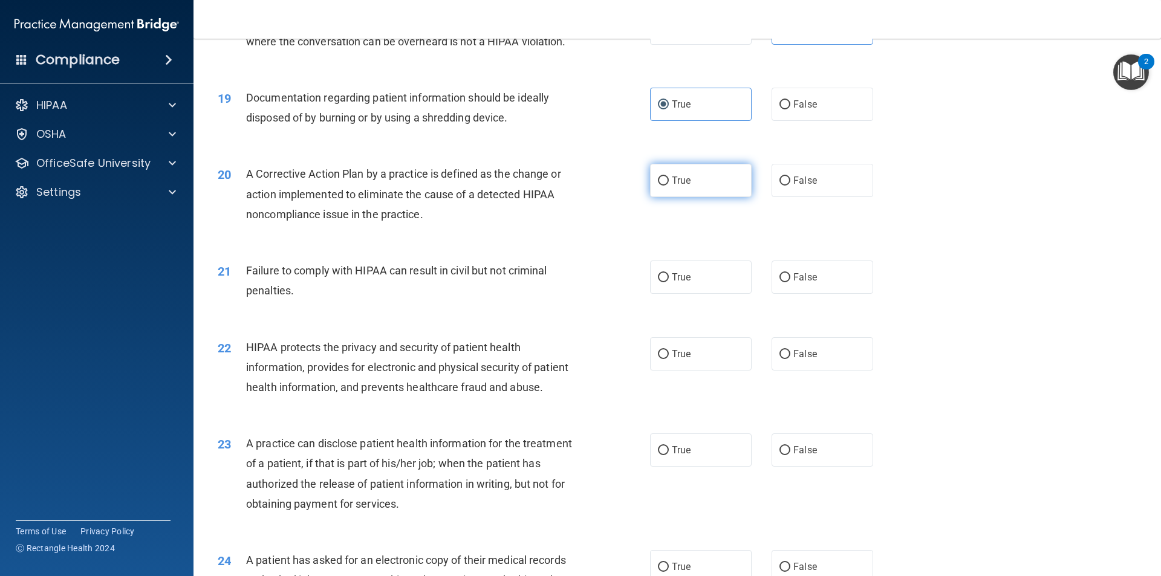
click at [688, 197] on label "True" at bounding box center [701, 180] width 102 height 33
click at [669, 186] on input "True" at bounding box center [663, 181] width 11 height 9
radio input "true"
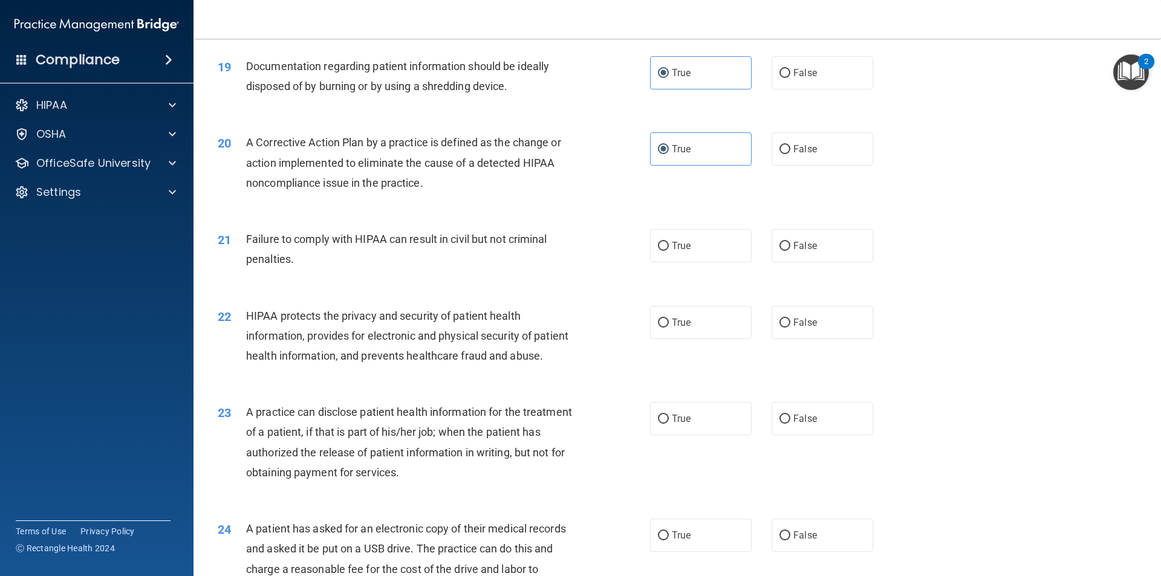
scroll to position [1633, 0]
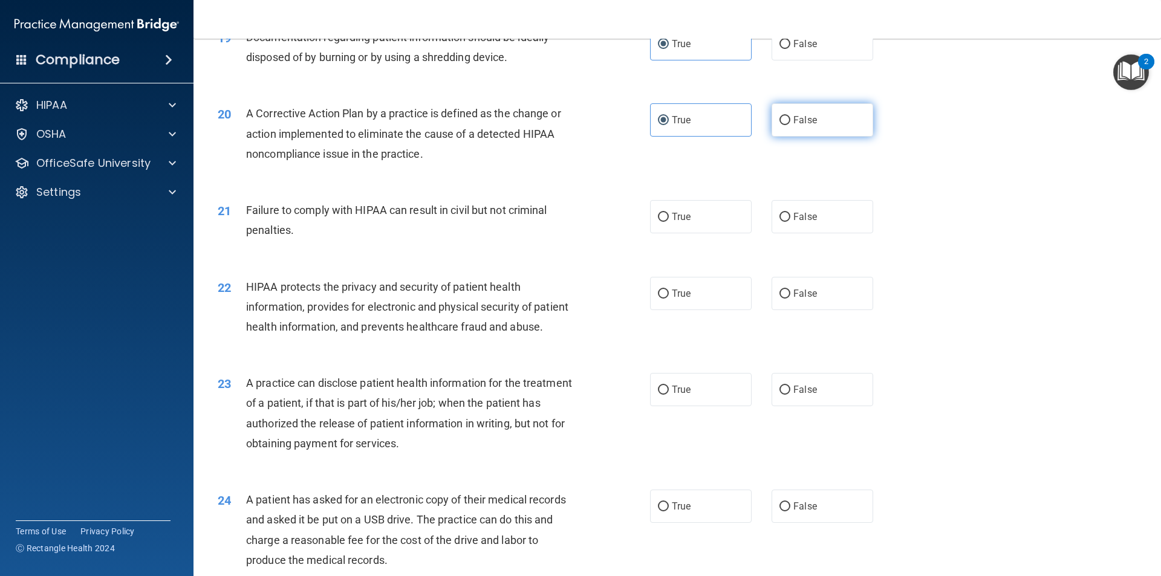
click at [786, 137] on label "False" at bounding box center [823, 119] width 102 height 33
click at [786, 125] on input "False" at bounding box center [785, 120] width 11 height 9
radio input "true"
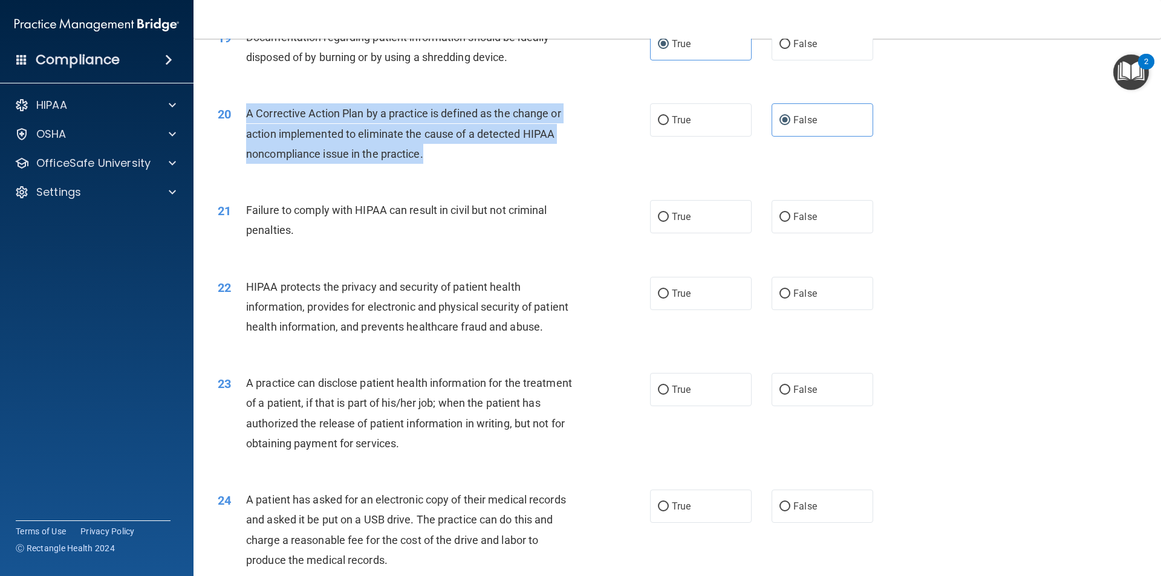
drag, startPoint x: 246, startPoint y: 135, endPoint x: 430, endPoint y: 174, distance: 187.9
click at [430, 164] on div "A Corrective Action Plan by a practice is defined as the change or action imple…" at bounding box center [415, 133] width 338 height 60
copy span "A Corrective Action Plan by a practice is defined as the change or action imple…"
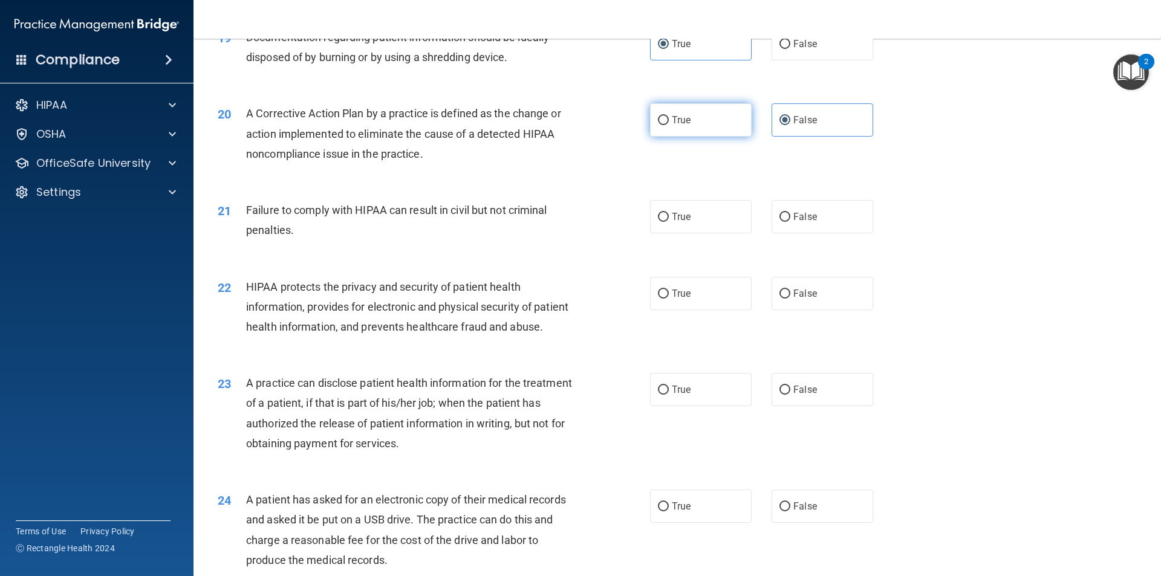
click at [738, 137] on label "True" at bounding box center [701, 119] width 102 height 33
click at [669, 125] on input "True" at bounding box center [663, 120] width 11 height 9
radio input "true"
radio input "false"
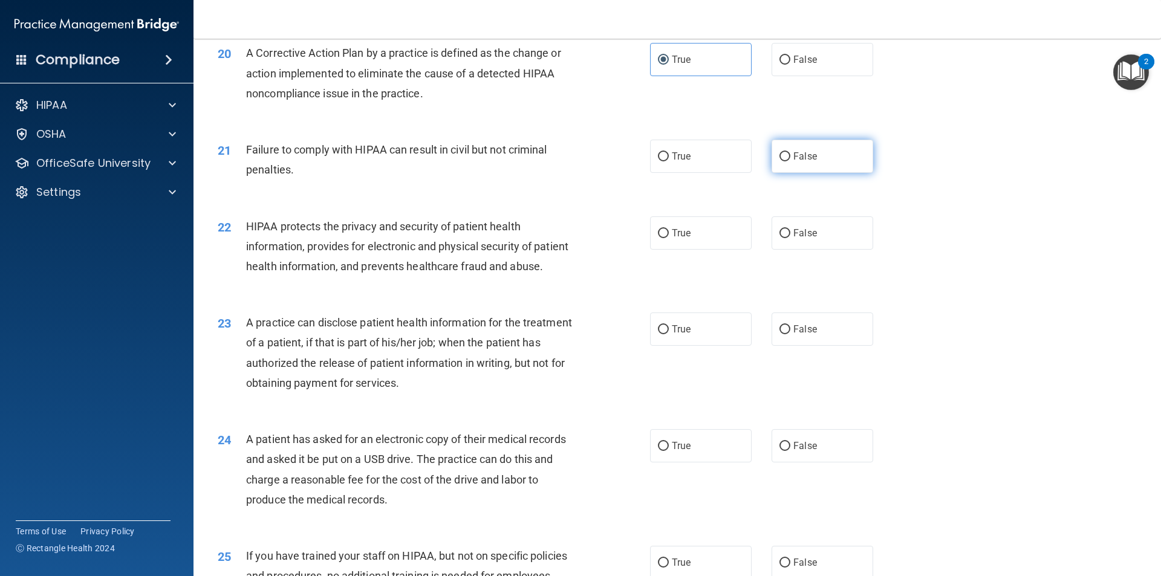
click at [795, 166] on label "False" at bounding box center [823, 156] width 102 height 33
click at [790, 161] on input "False" at bounding box center [785, 156] width 11 height 9
radio input "true"
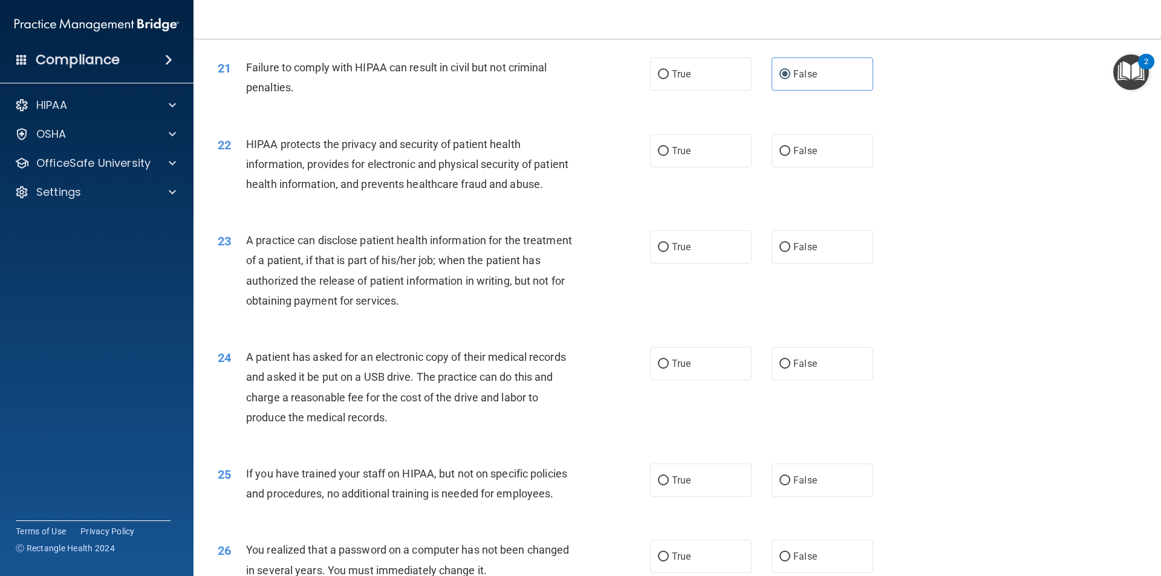
scroll to position [1754, 0]
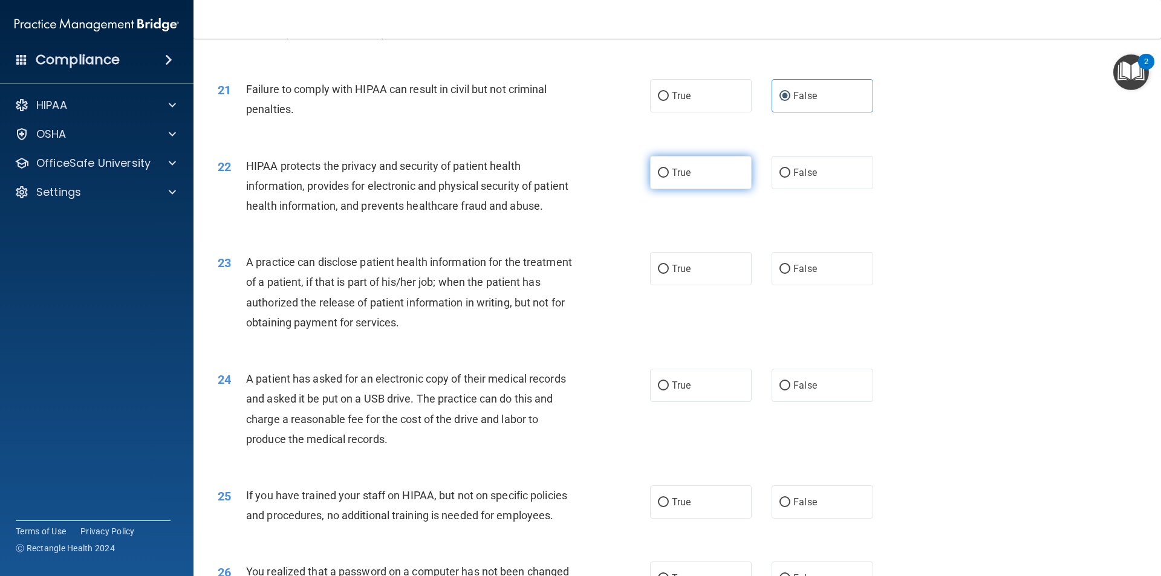
click at [682, 178] on span "True" at bounding box center [681, 172] width 19 height 11
click at [669, 178] on input "True" at bounding box center [663, 173] width 11 height 9
radio input "true"
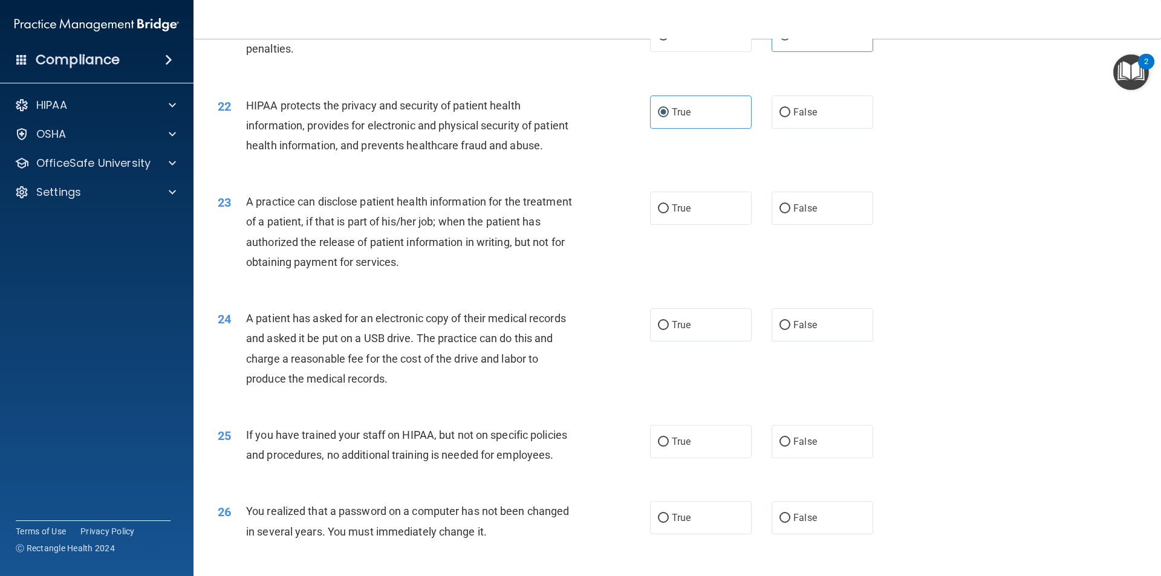
scroll to position [1875, 0]
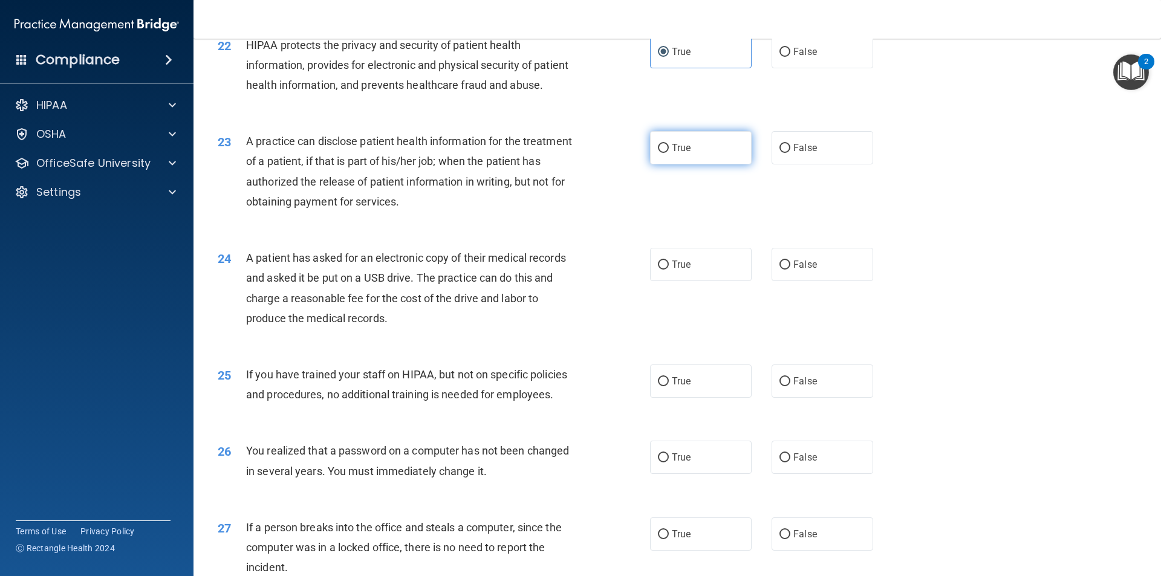
click at [674, 165] on label "True" at bounding box center [701, 147] width 102 height 33
click at [669, 153] on input "True" at bounding box center [663, 148] width 11 height 9
radio input "true"
click at [683, 281] on label "True" at bounding box center [701, 264] width 102 height 33
click at [669, 270] on input "True" at bounding box center [663, 265] width 11 height 9
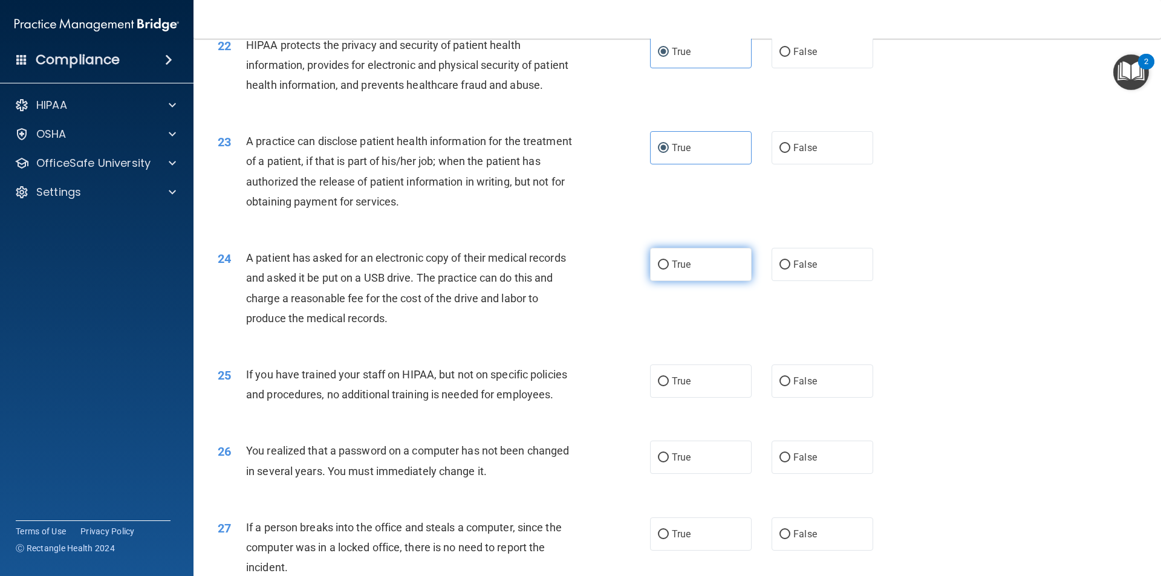
radio input "true"
click at [805, 284] on div "24 A patient has asked for an electronic copy of their medical records and aske…" at bounding box center [677, 291] width 937 height 117
click at [658, 270] on input "True" at bounding box center [663, 265] width 11 height 9
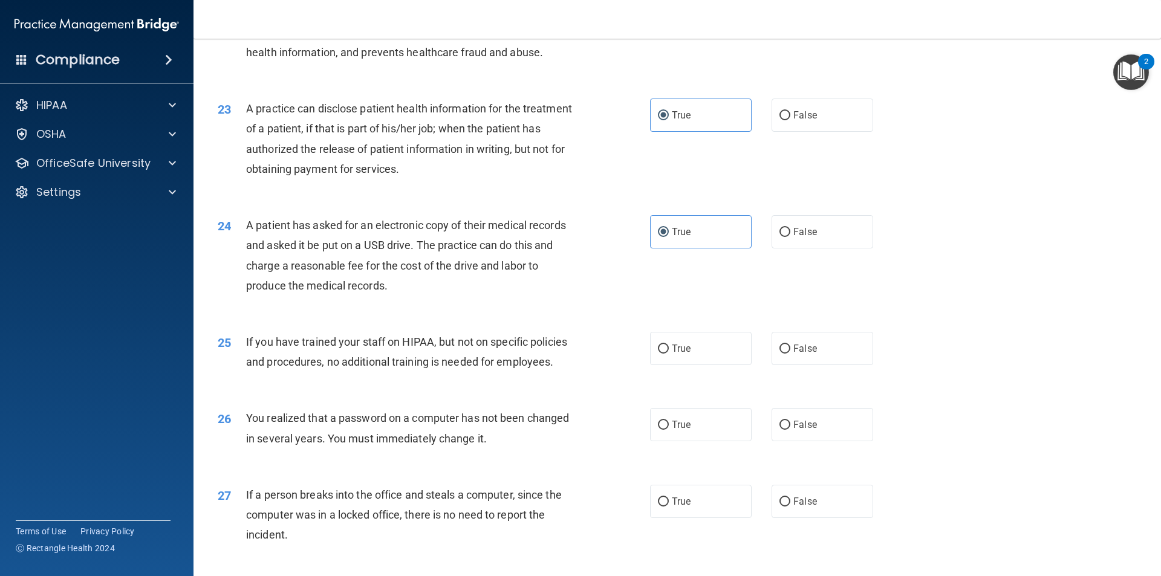
scroll to position [1996, 0]
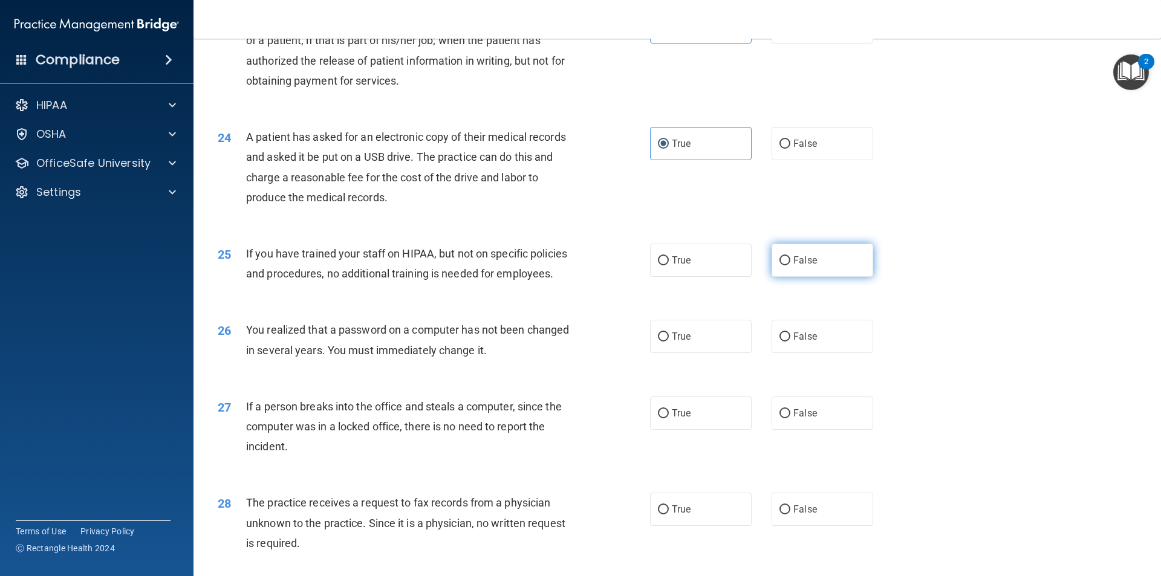
click at [801, 277] on label "False" at bounding box center [823, 260] width 102 height 33
click at [790, 266] on input "False" at bounding box center [785, 260] width 11 height 9
radio input "true"
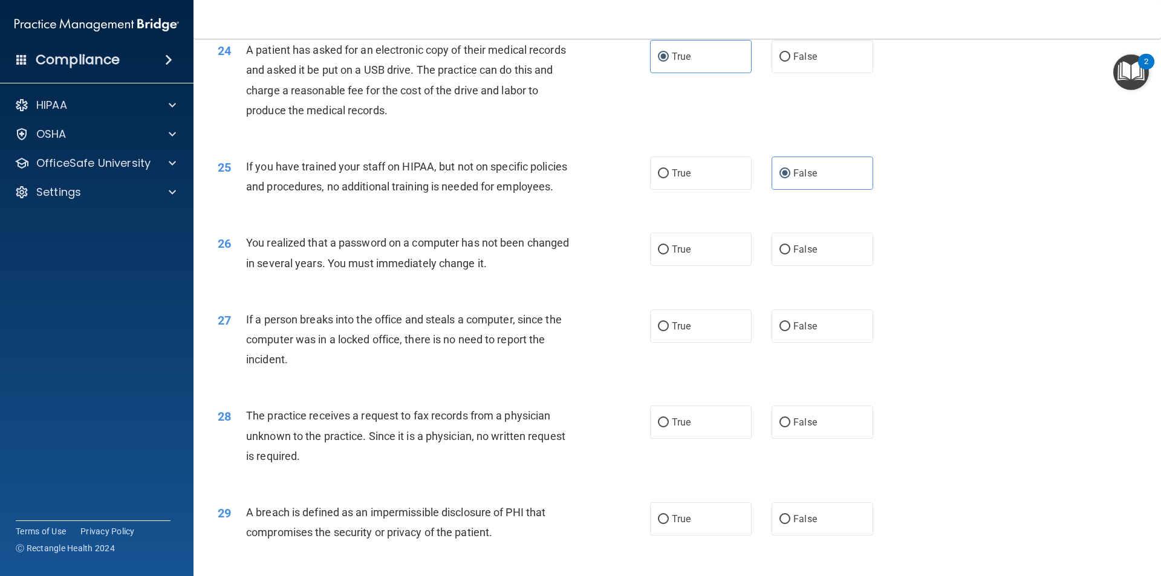
scroll to position [2117, 0]
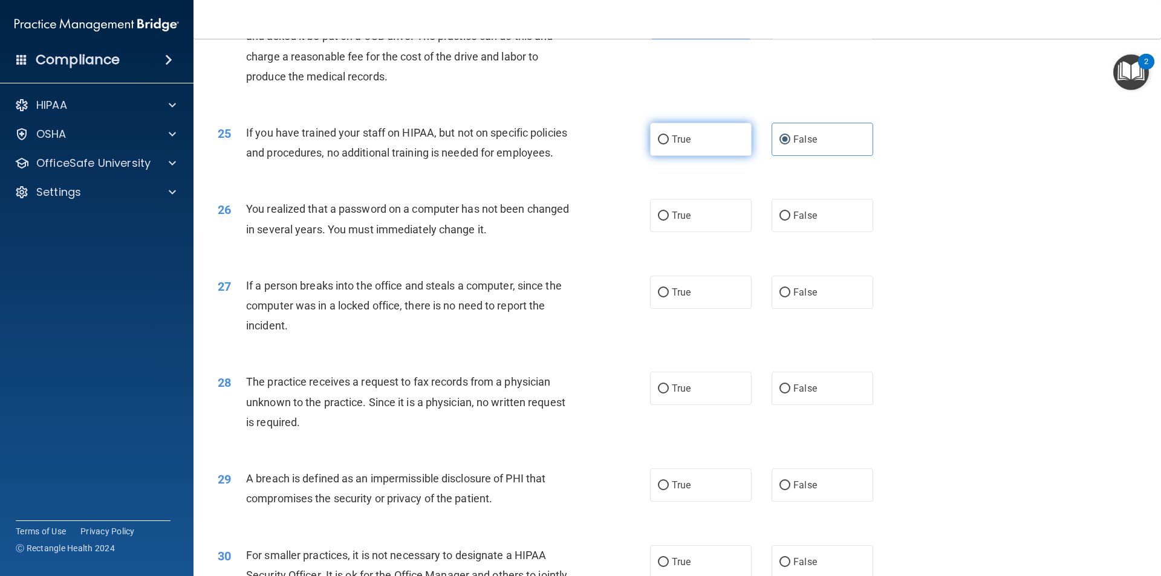
click at [699, 156] on label "True" at bounding box center [701, 139] width 102 height 33
click at [669, 145] on input "True" at bounding box center [663, 139] width 11 height 9
radio input "true"
radio input "false"
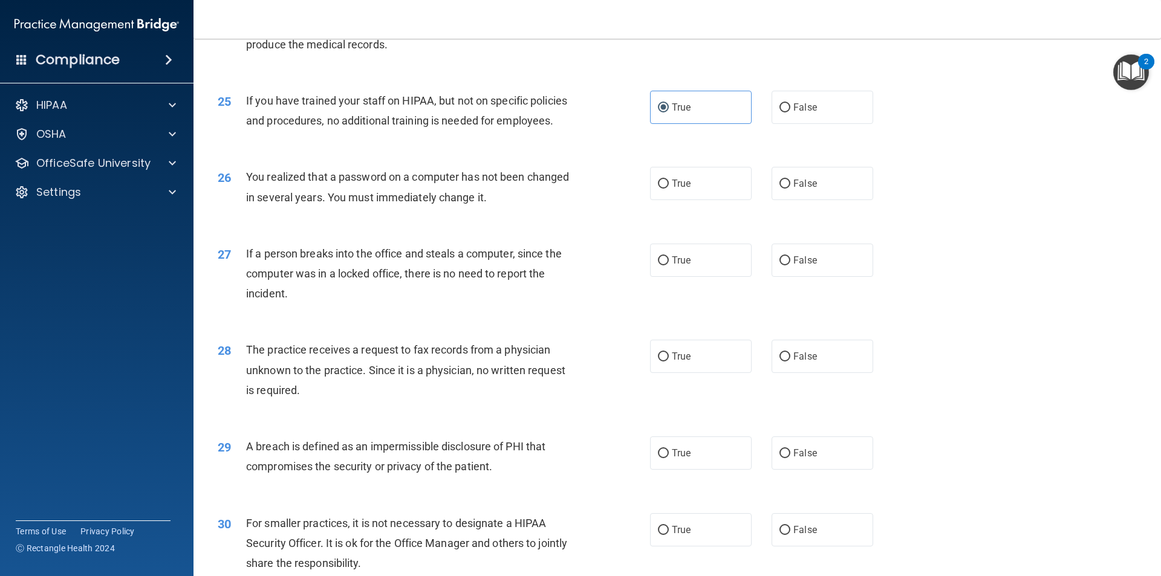
scroll to position [2177, 0]
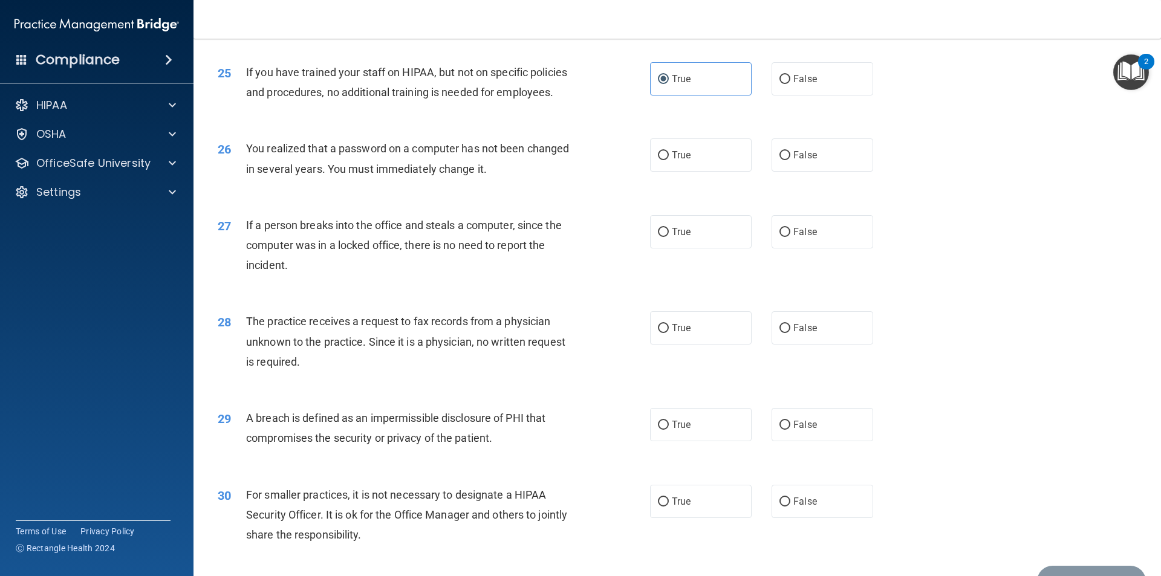
click at [746, 172] on div "True False" at bounding box center [772, 154] width 244 height 33
click at [691, 172] on label "True" at bounding box center [701, 154] width 102 height 33
click at [669, 160] on input "True" at bounding box center [663, 155] width 11 height 9
radio input "true"
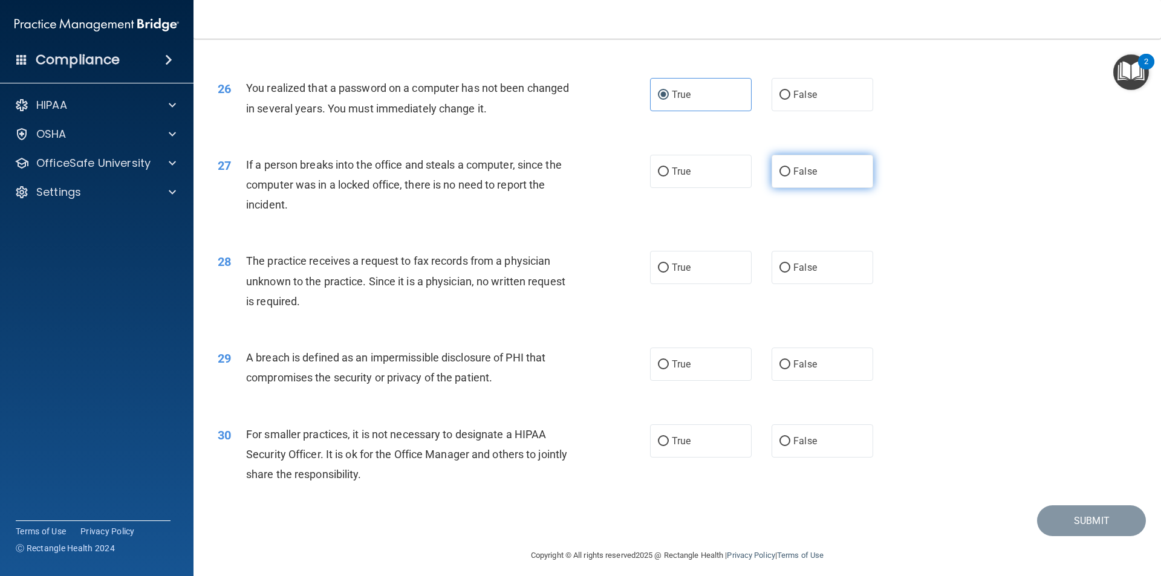
click at [794, 188] on label "False" at bounding box center [823, 171] width 102 height 33
click at [790, 177] on input "False" at bounding box center [785, 172] width 11 height 9
radio input "true"
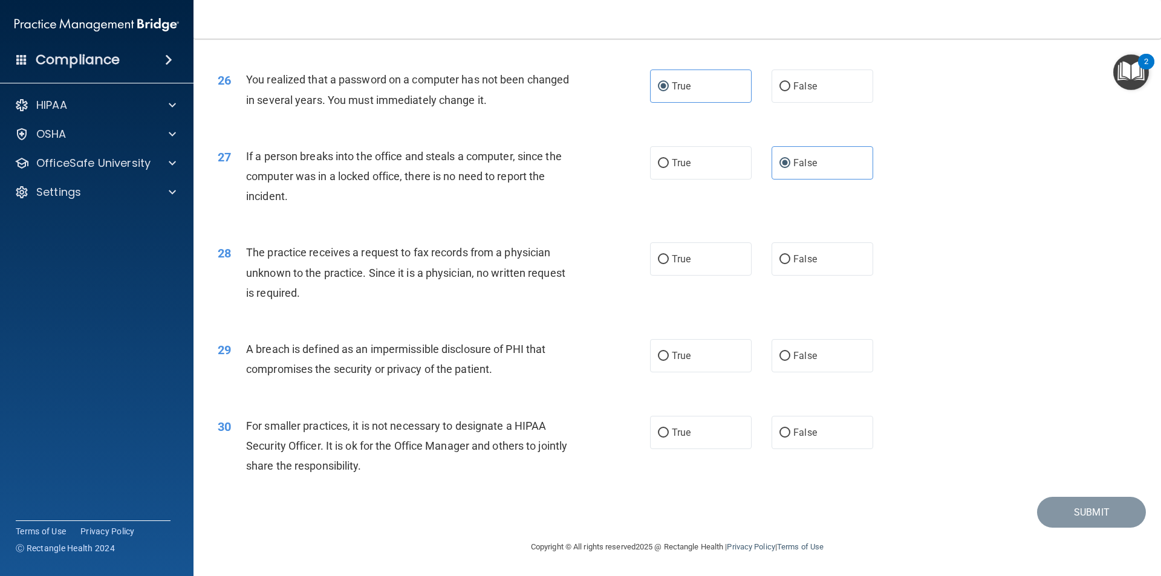
scroll to position [2286, 0]
click at [801, 249] on label "False" at bounding box center [823, 259] width 102 height 33
click at [790, 255] on input "False" at bounding box center [785, 259] width 11 height 9
radio input "true"
click at [705, 263] on label "True" at bounding box center [701, 259] width 102 height 33
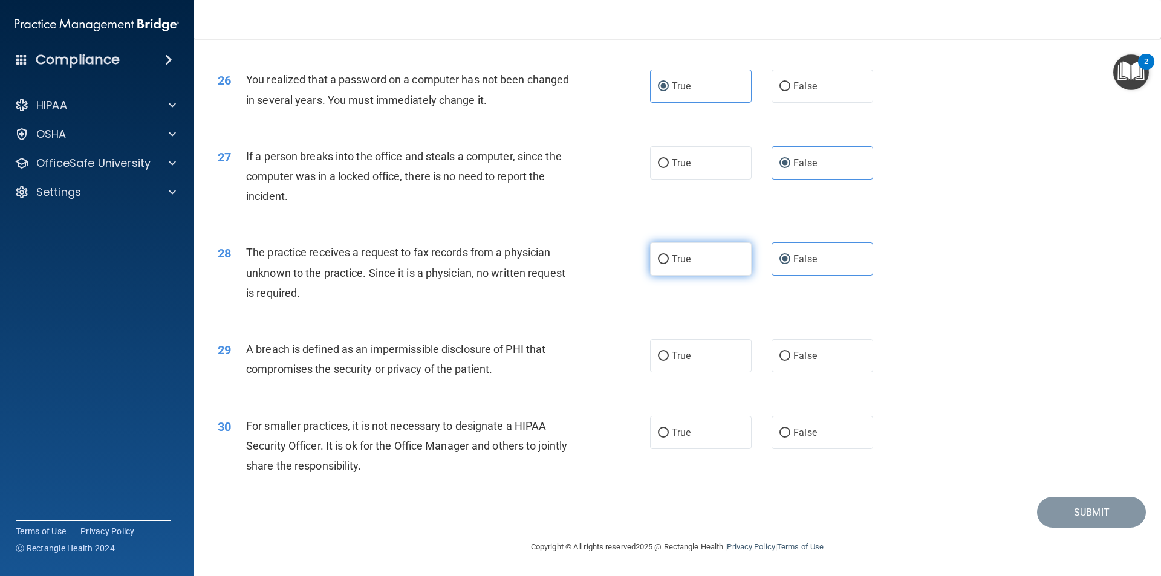
click at [669, 263] on input "True" at bounding box center [663, 259] width 11 height 9
radio input "true"
click at [789, 251] on label "False" at bounding box center [823, 259] width 102 height 33
click at [789, 255] on input "False" at bounding box center [785, 259] width 11 height 9
radio input "true"
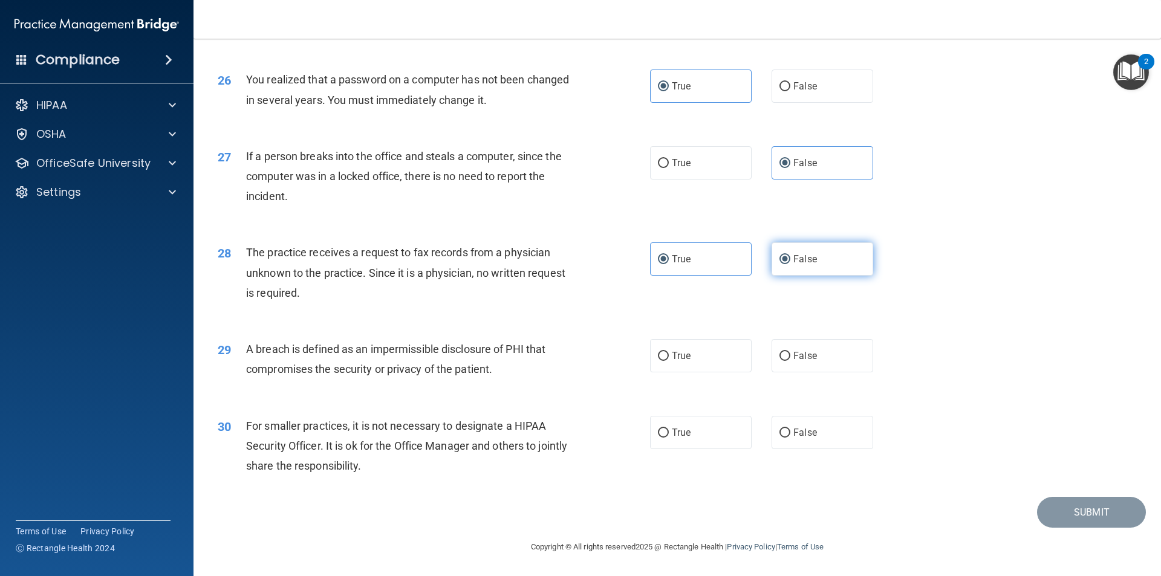
radio input "false"
click at [686, 355] on span "True" at bounding box center [681, 355] width 19 height 11
click at [669, 355] on input "True" at bounding box center [663, 356] width 11 height 9
radio input "true"
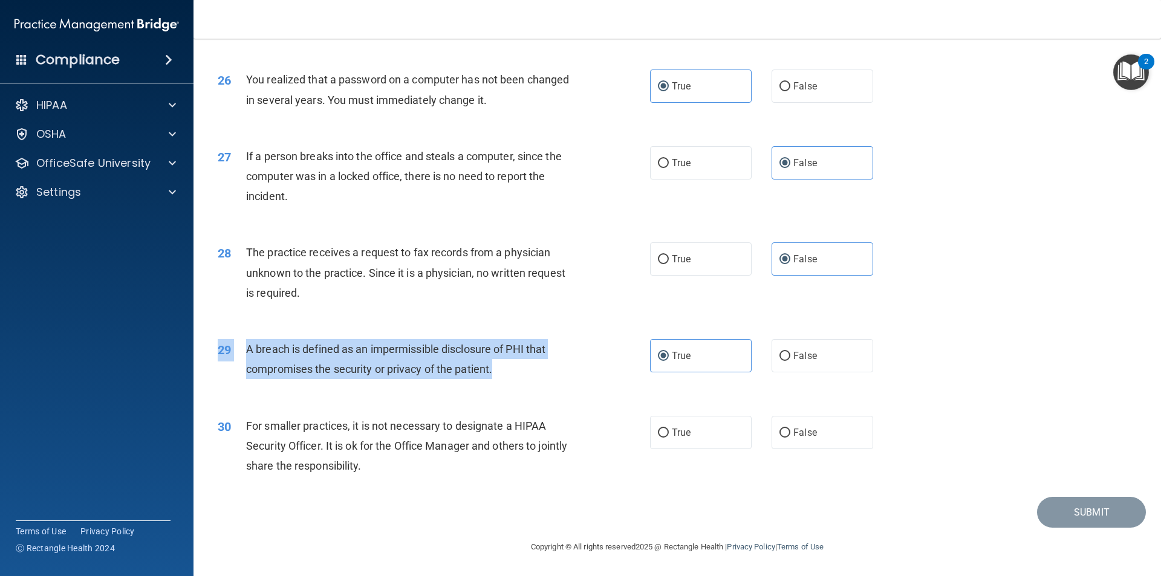
drag, startPoint x: 498, startPoint y: 365, endPoint x: 221, endPoint y: 345, distance: 278.3
click at [221, 345] on div "29 A breach is defined as an impermissible disclosure of PHI that compromises t…" at bounding box center [434, 362] width 469 height 46
drag, startPoint x: 336, startPoint y: 356, endPoint x: 420, endPoint y: 354, distance: 84.7
click at [337, 356] on span "A breach is defined as an impermissible disclosure of PHI that compromises the …" at bounding box center [395, 359] width 299 height 33
click at [515, 371] on div "A breach is defined as an impermissible disclosure of PHI that compromises the …" at bounding box center [415, 359] width 338 height 40
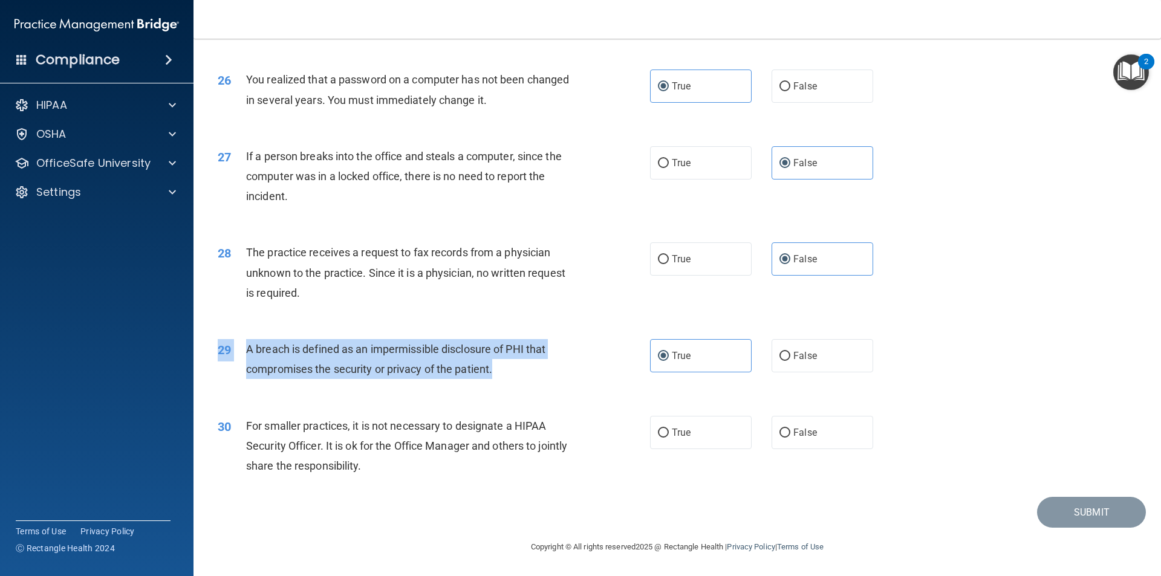
click at [498, 377] on div "A breach is defined as an impermissible disclosure of PHI that compromises the …" at bounding box center [415, 359] width 338 height 40
drag, startPoint x: 434, startPoint y: 368, endPoint x: 244, endPoint y: 348, distance: 191.0
click at [244, 348] on div "29 A breach is defined as an impermissible disclosure of PHI that compromises t…" at bounding box center [434, 362] width 469 height 46
copy div "A breach is defined as an impermissible disclosure of PHI that compromises the …"
click at [575, 382] on div "29 A breach is defined as an impermissible disclosure of PHI that compromises t…" at bounding box center [434, 362] width 469 height 46
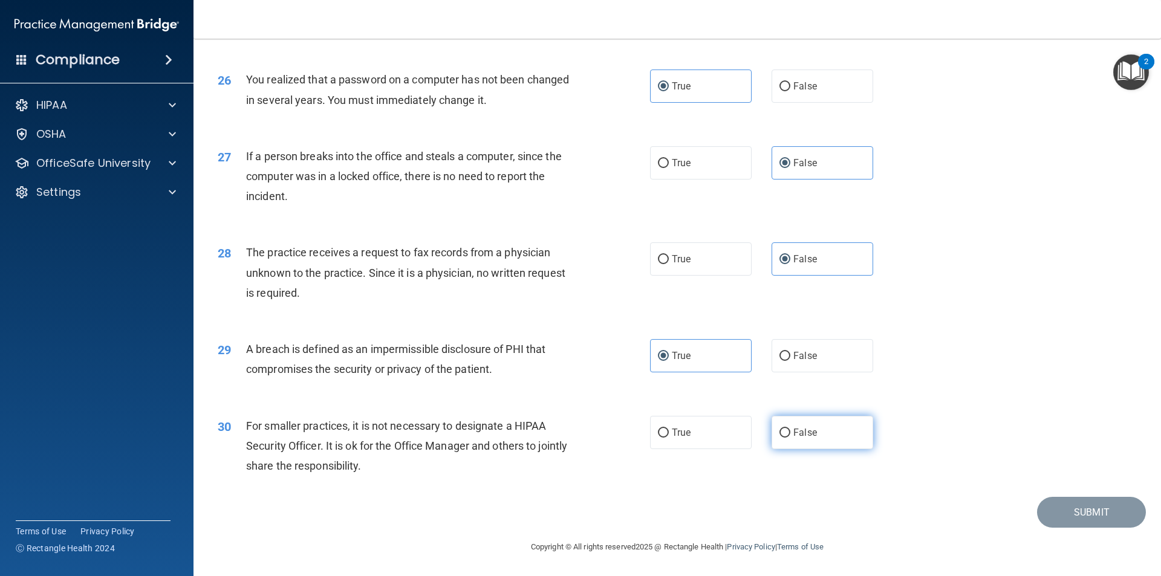
click at [836, 436] on label "False" at bounding box center [823, 432] width 102 height 33
click at [790, 436] on input "False" at bounding box center [785, 433] width 11 height 9
radio input "true"
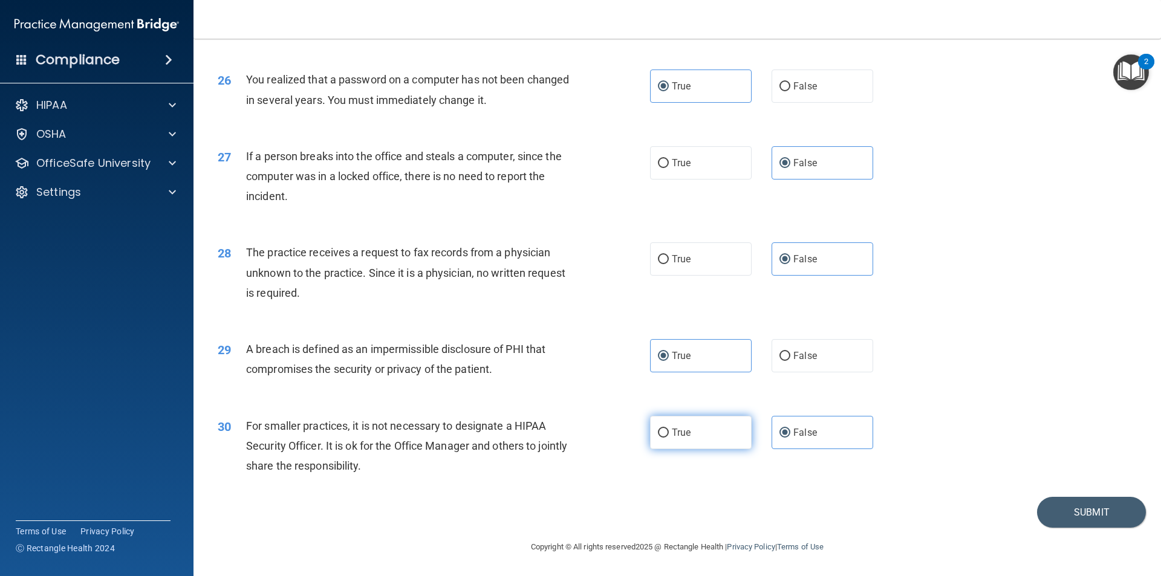
drag, startPoint x: 690, startPoint y: 438, endPoint x: 728, endPoint y: 433, distance: 38.5
click at [692, 438] on label "True" at bounding box center [701, 432] width 102 height 33
click at [669, 438] on input "True" at bounding box center [663, 433] width 11 height 9
radio input "true"
radio input "false"
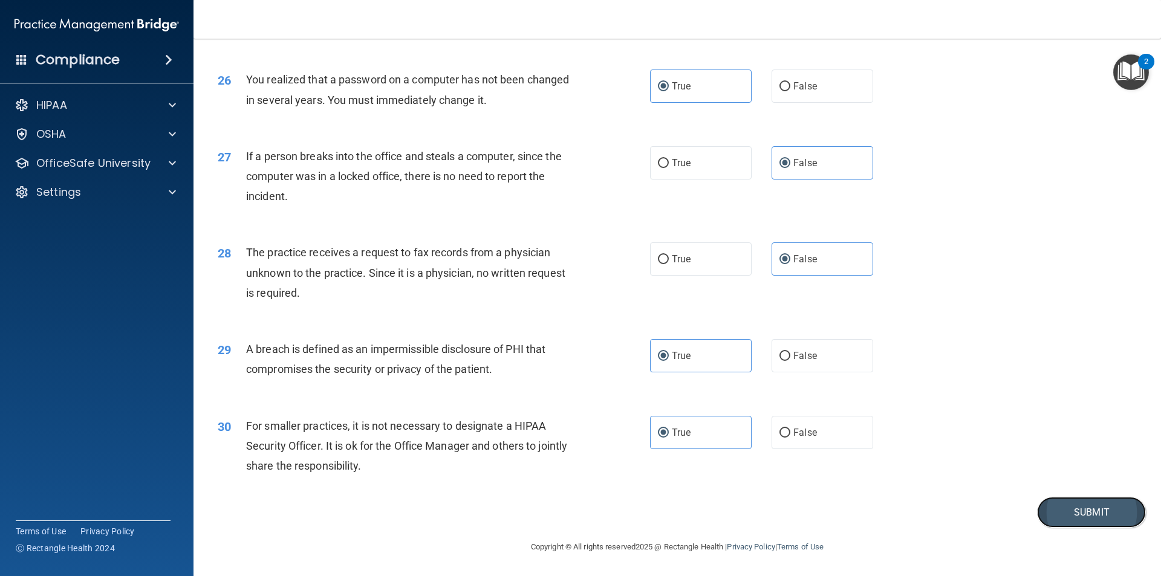
click at [1066, 514] on button "Submit" at bounding box center [1091, 512] width 109 height 31
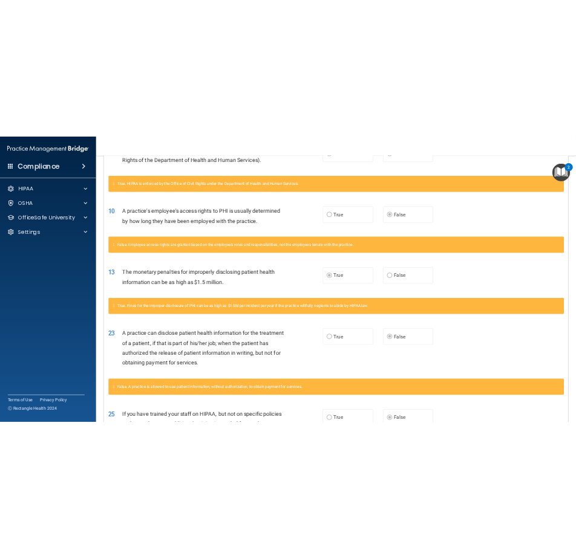
scroll to position [718, 0]
